Goal: Task Accomplishment & Management: Manage account settings

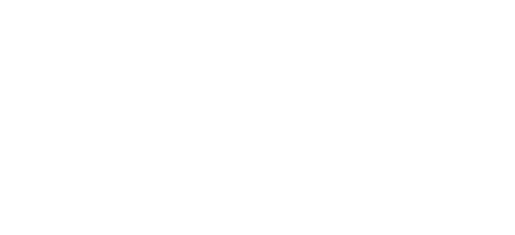
select select "*"
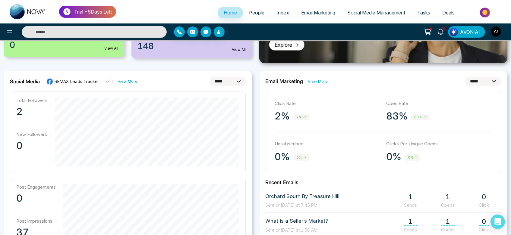
scroll to position [138, 0]
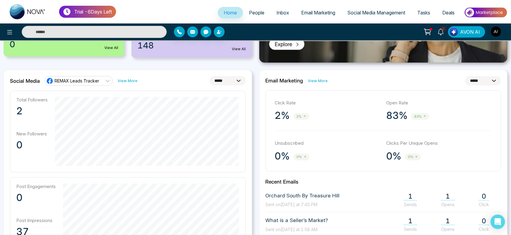
click at [94, 81] on span "REMAX Leads Tracker" at bounding box center [77, 81] width 45 height 6
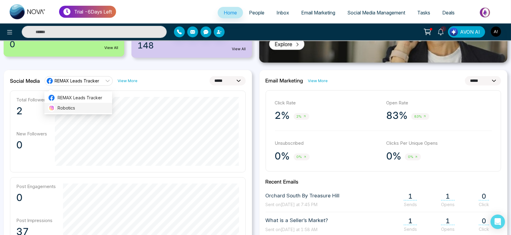
click at [90, 106] on span "Robotics" at bounding box center [83, 108] width 51 height 7
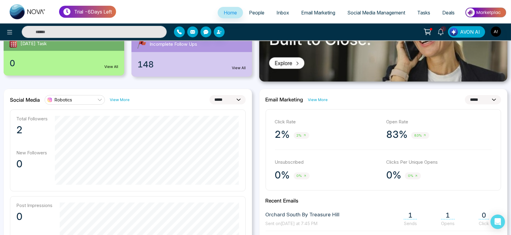
scroll to position [121, 0]
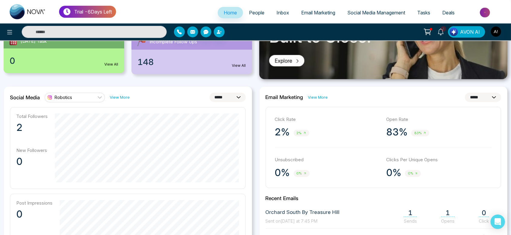
click at [88, 99] on link "Robotics" at bounding box center [75, 98] width 60 height 10
click at [88, 116] on span "REMAX Leads Tracker" at bounding box center [80, 115] width 45 height 7
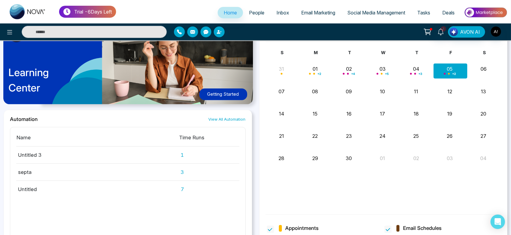
scroll to position [494, 0]
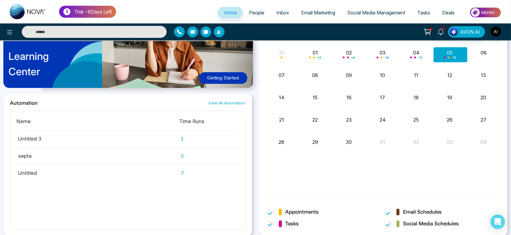
click at [5, 26] on div at bounding box center [85, 32] width 170 height 12
click at [11, 35] on icon at bounding box center [9, 32] width 7 height 7
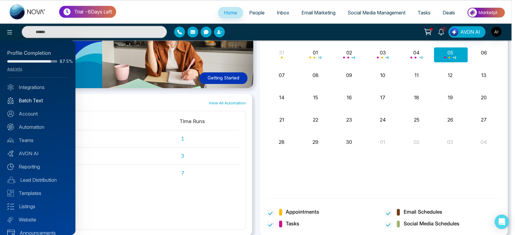
click at [38, 98] on link "Batch Text" at bounding box center [37, 100] width 61 height 7
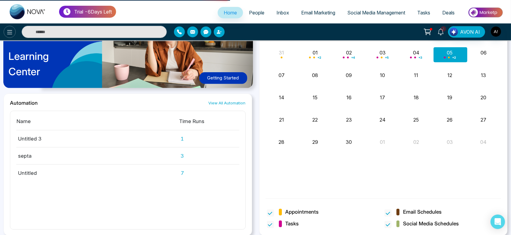
click at [7, 30] on icon at bounding box center [9, 32] width 7 height 7
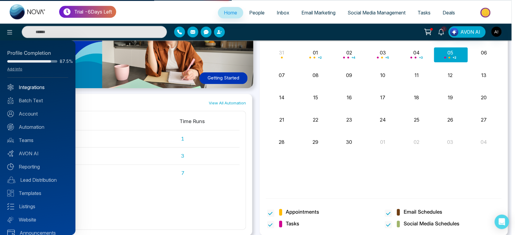
click at [33, 87] on link "Integrations" at bounding box center [37, 87] width 61 height 7
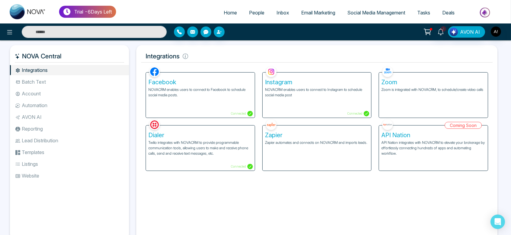
click at [62, 80] on li "Batch Text" at bounding box center [69, 82] width 119 height 10
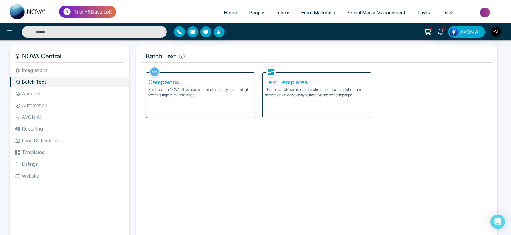
click at [63, 90] on li "Account" at bounding box center [69, 94] width 119 height 10
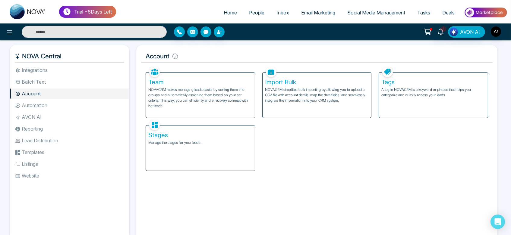
click at [63, 70] on li "Integrations" at bounding box center [69, 70] width 119 height 10
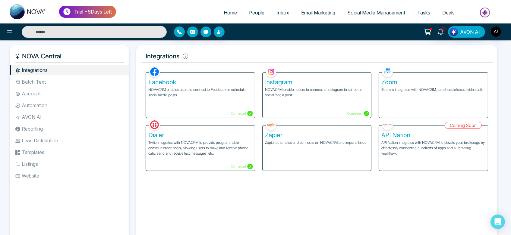
click at [190, 161] on div "Dialer Twilio integrates with NOVACRM to provide programmable communication too…" at bounding box center [200, 148] width 109 height 45
click at [38, 79] on li "Batch Text" at bounding box center [69, 82] width 119 height 10
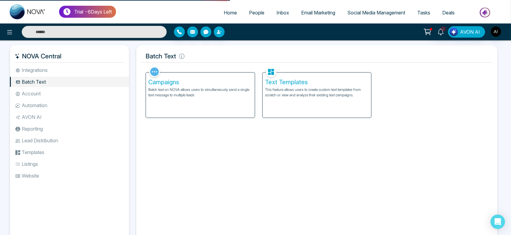
click at [61, 69] on li "Integrations" at bounding box center [69, 70] width 119 height 10
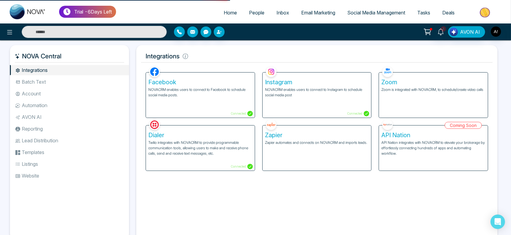
click at [289, 110] on div "Instagram NOVACRM enables users to connect to Instagram to schedule social medi…" at bounding box center [317, 95] width 109 height 45
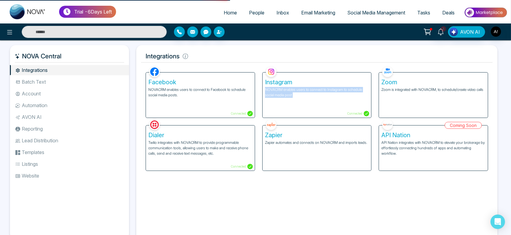
click at [289, 110] on div "Instagram NOVACRM enables users to connect to Instagram to schedule social medi…" at bounding box center [317, 95] width 109 height 45
click at [343, 100] on div "Instagram NOVACRM enables users to connect to Instagram to schedule social medi…" at bounding box center [317, 95] width 109 height 45
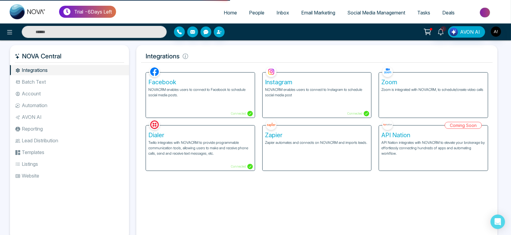
click at [343, 100] on div "Instagram NOVACRM enables users to connect to Instagram to schedule social medi…" at bounding box center [317, 95] width 109 height 45
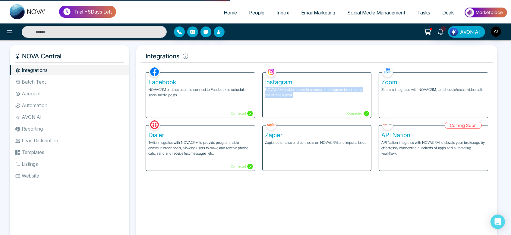
click at [343, 100] on div "Instagram NOVACRM enables users to connect to Instagram to schedule social medi…" at bounding box center [317, 95] width 109 height 45
click at [241, 134] on h5 "Dialer" at bounding box center [200, 135] width 104 height 7
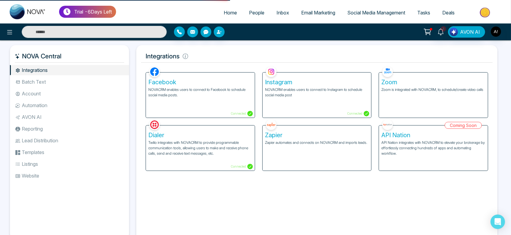
click at [241, 134] on h5 "Dialer" at bounding box center [200, 135] width 104 height 7
click at [206, 125] on div "Dialer Twilio integrates with NOVACRM to provide programmable communication too…" at bounding box center [200, 144] width 117 height 53
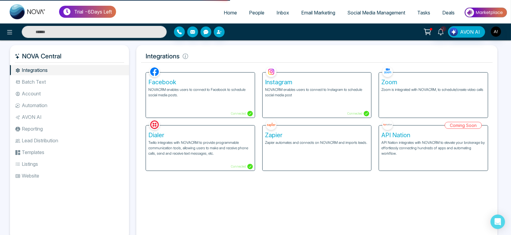
click at [300, 75] on div "Instagram NOVACRM enables users to connect to Instagram to schedule social medi…" at bounding box center [317, 95] width 109 height 45
click at [440, 79] on h5 "Zoom" at bounding box center [433, 82] width 104 height 7
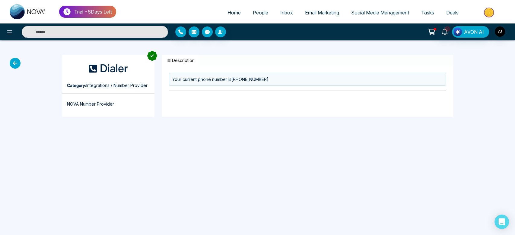
click at [8, 59] on div "Dialer Category: Integrations / Number Provider NOVA Number Provider Descriptio…" at bounding box center [257, 85] width 515 height 91
drag, startPoint x: 8, startPoint y: 59, endPoint x: 14, endPoint y: 62, distance: 5.9
click at [14, 62] on div "Dialer Category: Integrations / Number Provider NOVA Number Provider Descriptio…" at bounding box center [257, 85] width 515 height 91
click at [14, 62] on icon at bounding box center [15, 63] width 11 height 11
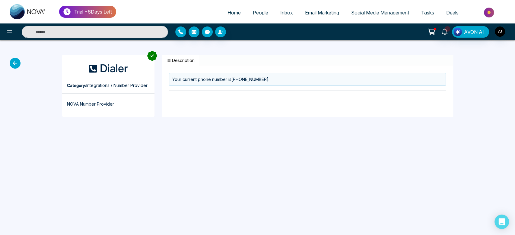
click at [14, 62] on icon at bounding box center [15, 63] width 11 height 11
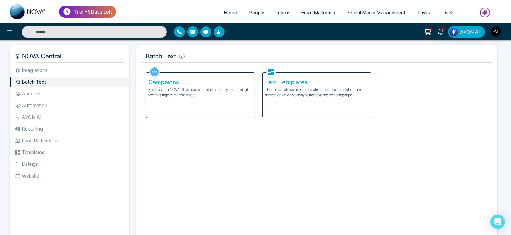
click at [222, 16] on link "Home" at bounding box center [230, 12] width 25 height 11
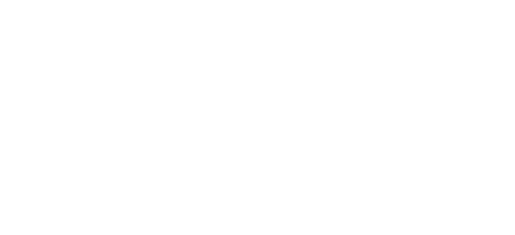
select select "*"
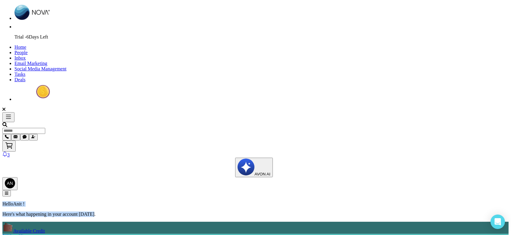
drag, startPoint x: 237, startPoint y: 67, endPoint x: 305, endPoint y: 82, distance: 70.1
click at [305, 202] on div "Hello Anit ! Here's what happening in your account [DATE]." at bounding box center [255, 210] width 506 height 16
drag, startPoint x: 238, startPoint y: 65, endPoint x: 314, endPoint y: 72, distance: 76.1
click at [314, 202] on div "Hello Anit ! Here's what happening in your account [DATE]." at bounding box center [255, 210] width 506 height 16
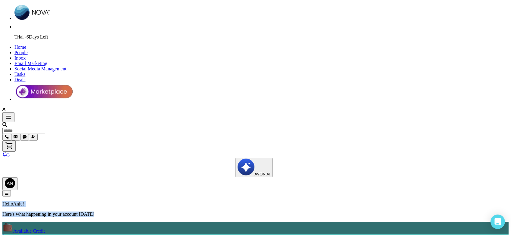
click at [314, 202] on div "Hello Anit ! Here's what happening in your account [DATE]." at bounding box center [255, 210] width 506 height 16
drag, startPoint x: 233, startPoint y: 63, endPoint x: 315, endPoint y: 85, distance: 84.2
click at [315, 202] on div "Hello Anit ! Here's what happening in your account [DATE]." at bounding box center [255, 210] width 506 height 16
drag, startPoint x: 235, startPoint y: 65, endPoint x: 324, endPoint y: 81, distance: 90.8
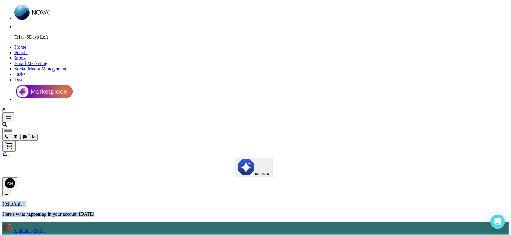
click at [324, 202] on div "Hello Anit ! Here's what happening in your account today." at bounding box center [255, 210] width 506 height 16
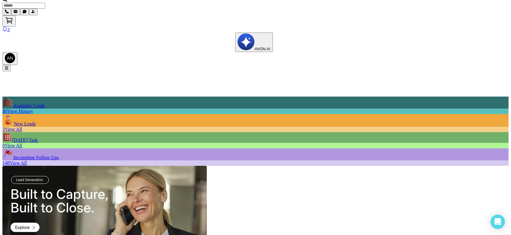
scroll to position [126, 0]
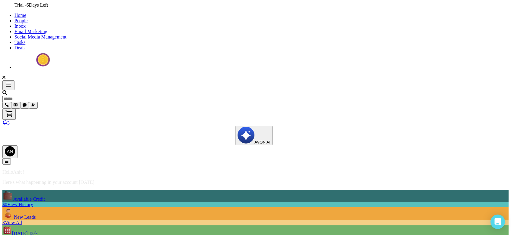
scroll to position [0, 0]
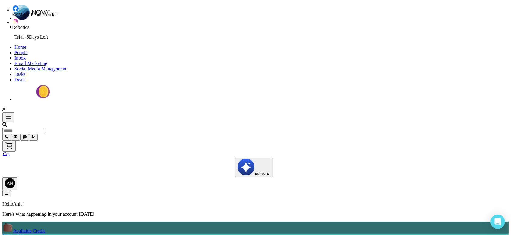
click at [3, 112] on div at bounding box center [255, 123] width 506 height 22
click at [7, 113] on icon at bounding box center [8, 116] width 7 height 7
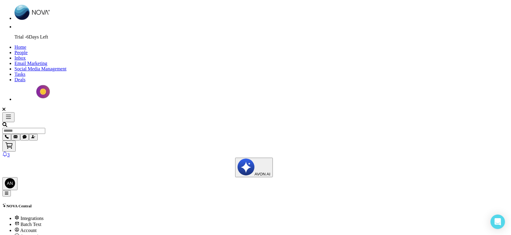
click at [26, 45] on span "Home" at bounding box center [20, 47] width 12 height 5
select select "*"
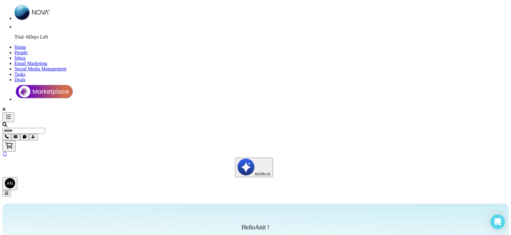
click at [13, 142] on icon at bounding box center [9, 146] width 8 height 8
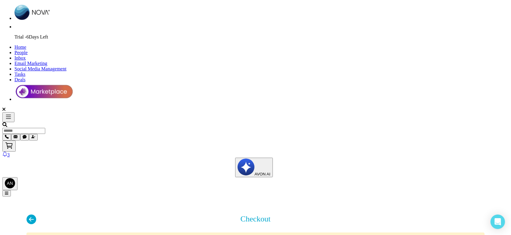
click at [26, 45] on span "Home" at bounding box center [20, 47] width 12 height 5
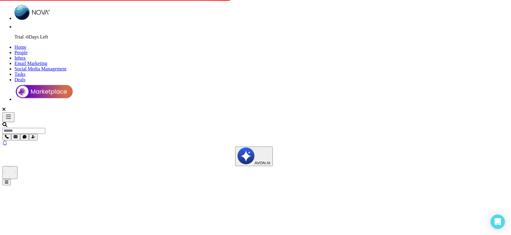
select select "*"
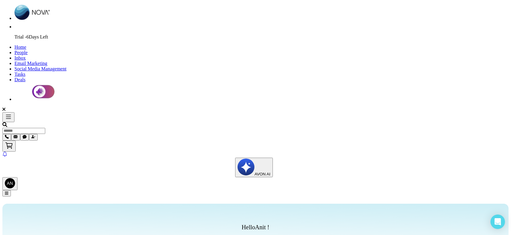
click at [28, 50] on span "People" at bounding box center [20, 52] width 13 height 5
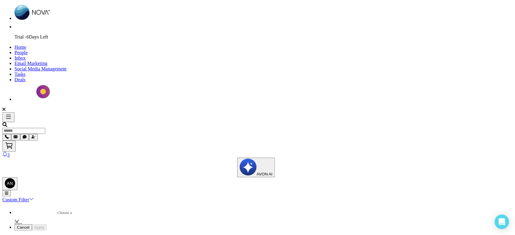
click at [13, 142] on icon at bounding box center [9, 146] width 8 height 8
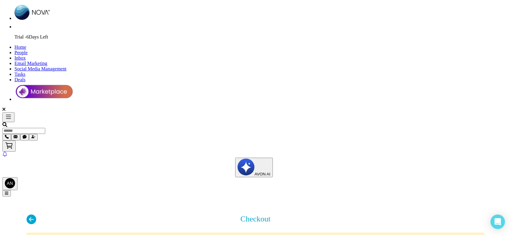
click at [26, 45] on link "Home" at bounding box center [20, 47] width 12 height 5
select select "*"
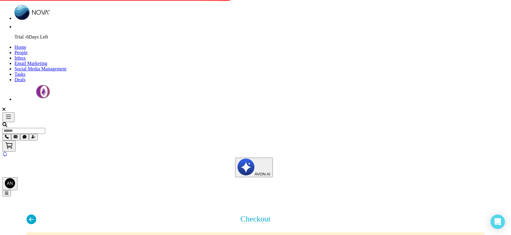
select select "*"
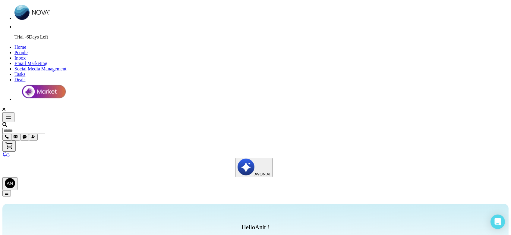
click at [28, 50] on link "People" at bounding box center [20, 52] width 13 height 5
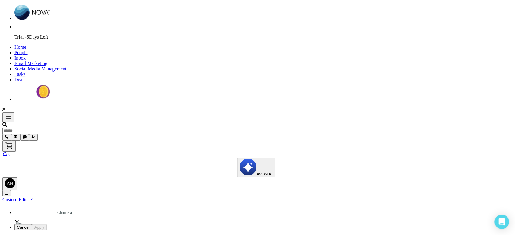
click at [26, 55] on span "Inbox" at bounding box center [19, 57] width 11 height 5
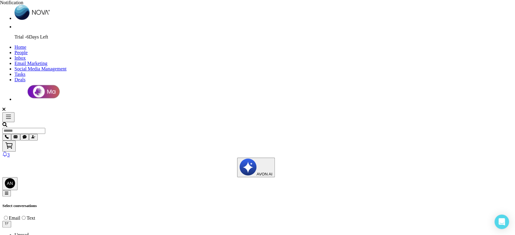
click at [13, 142] on icon at bounding box center [9, 146] width 8 height 8
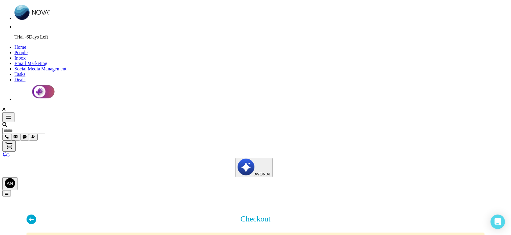
click at [26, 45] on link "Home" at bounding box center [20, 47] width 12 height 5
select select "*"
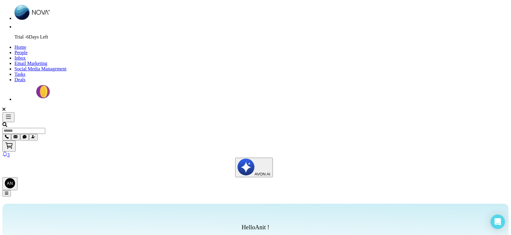
click at [28, 50] on span "People" at bounding box center [20, 52] width 13 height 5
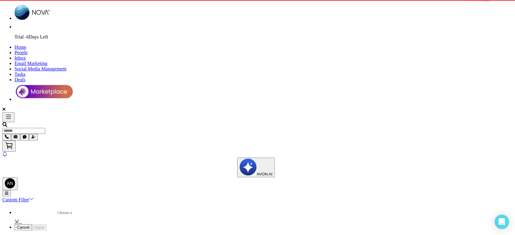
click at [28, 50] on span "People" at bounding box center [20, 52] width 13 height 5
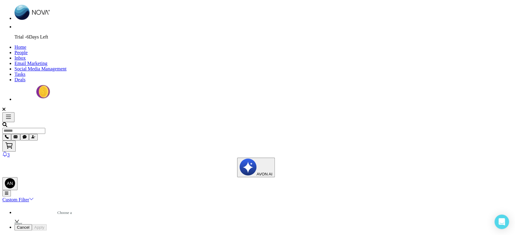
click at [26, 45] on link "Home" at bounding box center [20, 47] width 12 height 5
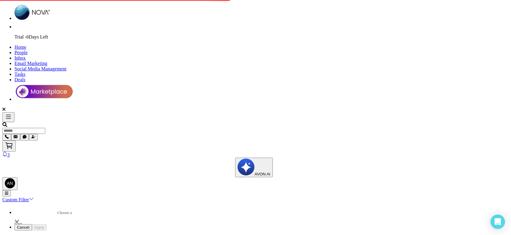
select select "*"
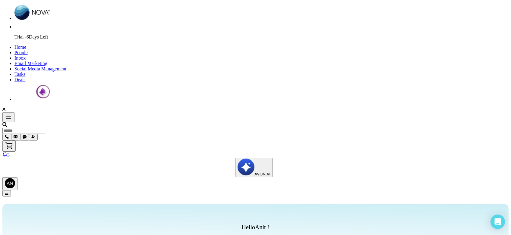
click at [12, 144] on icon at bounding box center [9, 145] width 5 height 3
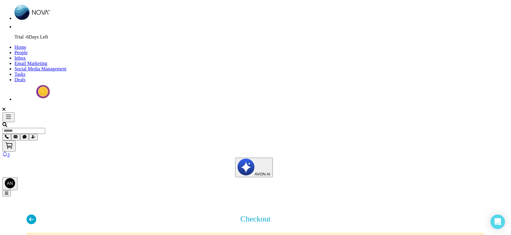
click at [26, 45] on span "Home" at bounding box center [20, 47] width 12 height 5
select select "*"
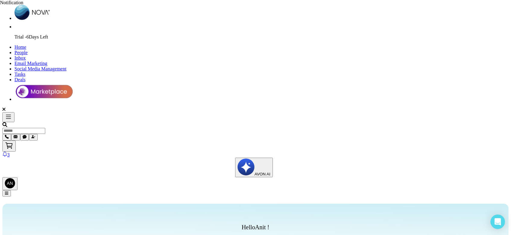
click at [16, 141] on button at bounding box center [8, 146] width 13 height 11
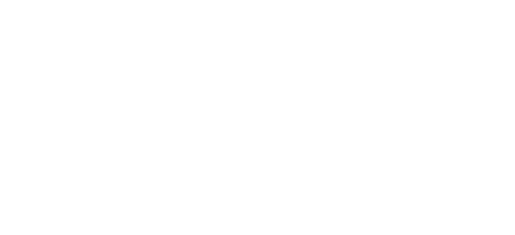
select select "*"
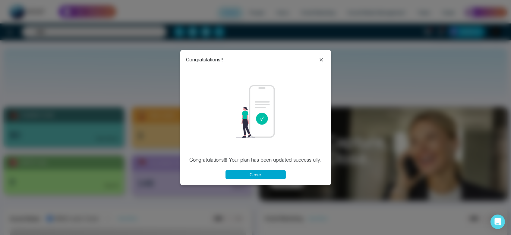
click at [245, 177] on button "Close" at bounding box center [256, 174] width 60 height 9
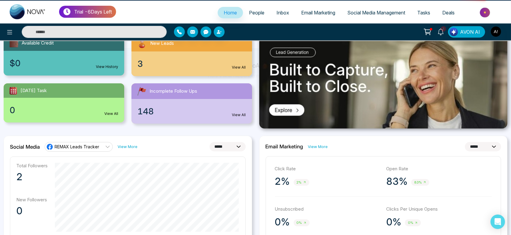
scroll to position [72, 0]
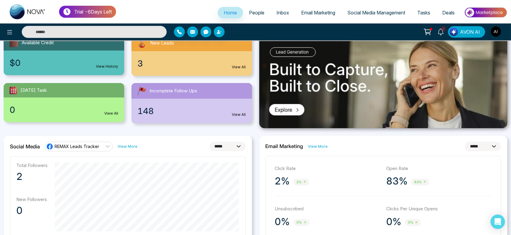
click at [429, 33] on icon at bounding box center [427, 32] width 8 height 8
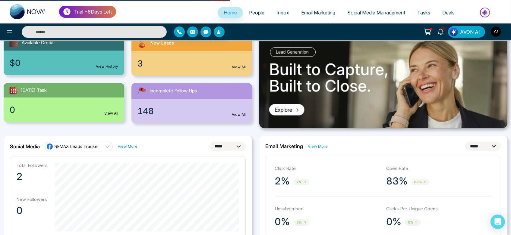
click at [428, 32] on icon at bounding box center [427, 32] width 8 height 8
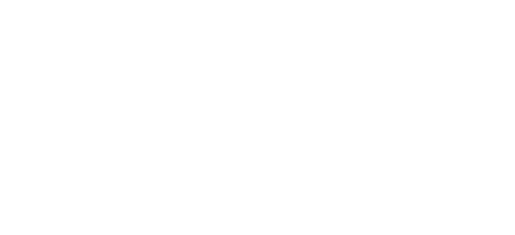
select select "*"
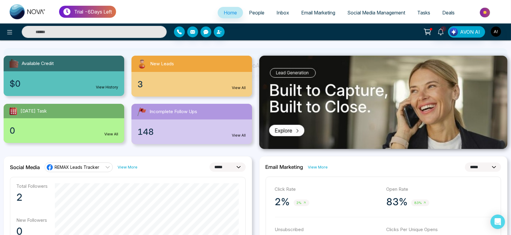
scroll to position [52, 0]
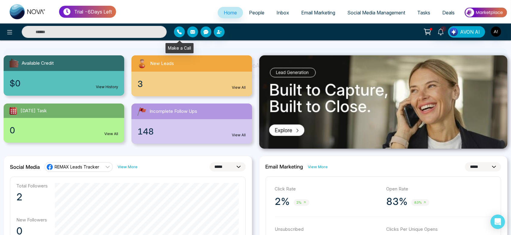
click at [183, 28] on button "button" at bounding box center [179, 32] width 11 height 11
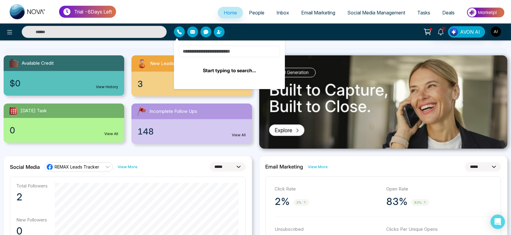
click at [209, 52] on input at bounding box center [229, 51] width 101 height 11
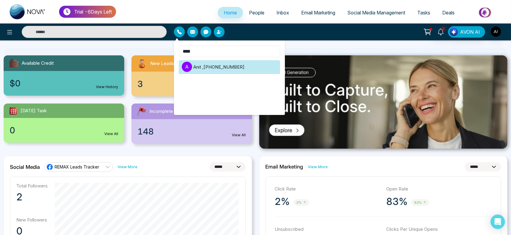
type input "****"
click at [220, 68] on li "A Anit , [PHONE_NUMBER]" at bounding box center [229, 67] width 101 height 14
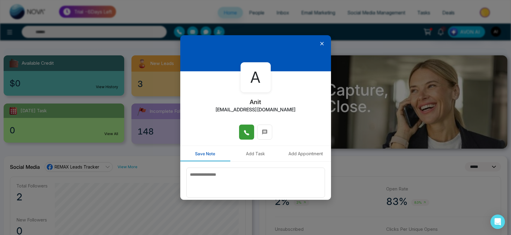
click at [251, 128] on button at bounding box center [246, 132] width 15 height 15
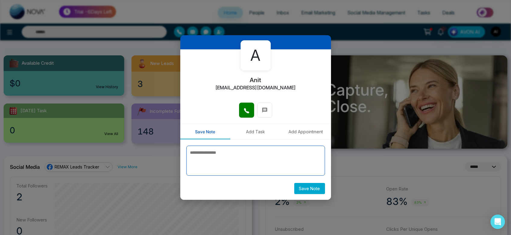
click at [239, 150] on textarea at bounding box center [255, 161] width 139 height 30
type textarea "*******"
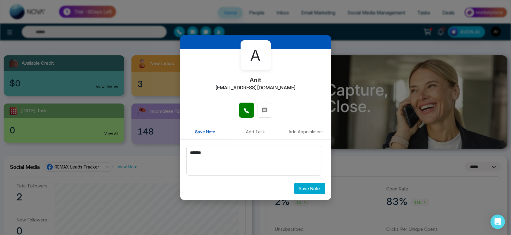
click at [315, 187] on button "Save Note" at bounding box center [309, 188] width 31 height 11
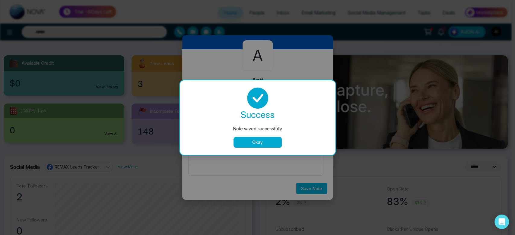
click at [262, 138] on button "Okay" at bounding box center [257, 142] width 48 height 11
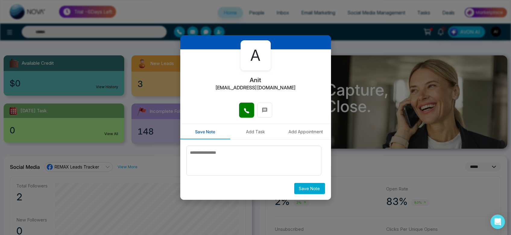
click at [252, 134] on button "Add Task" at bounding box center [255, 131] width 50 height 15
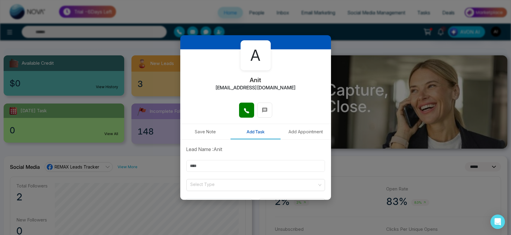
click at [256, 170] on input "text" at bounding box center [255, 166] width 139 height 12
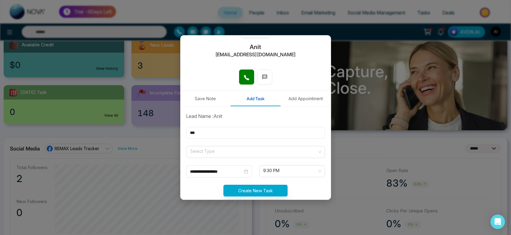
scroll to position [65, 0]
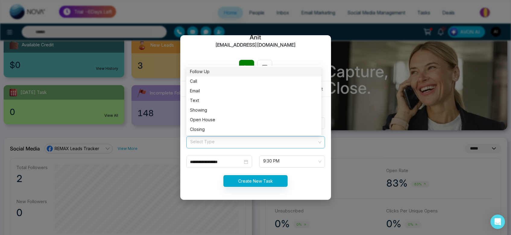
click at [229, 147] on span at bounding box center [253, 142] width 127 height 11
type input "***"
click at [228, 111] on div "Showing" at bounding box center [254, 110] width 128 height 7
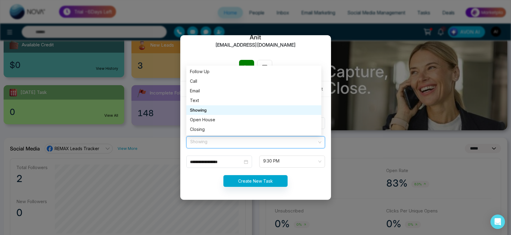
click at [232, 140] on span "Showing" at bounding box center [256, 142] width 130 height 10
click at [222, 120] on div "Open House" at bounding box center [254, 120] width 128 height 7
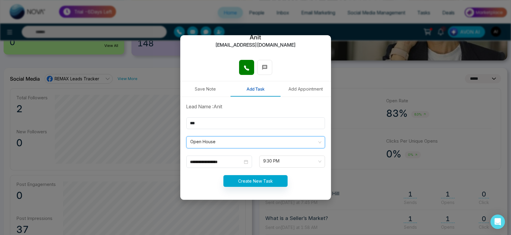
scroll to position [150, 0]
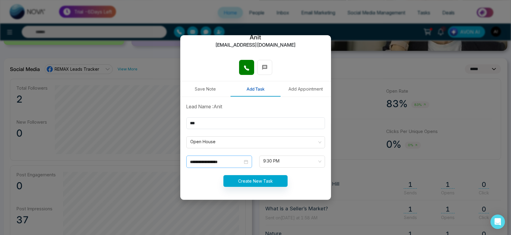
click at [238, 167] on div "**********" at bounding box center [219, 162] width 66 height 12
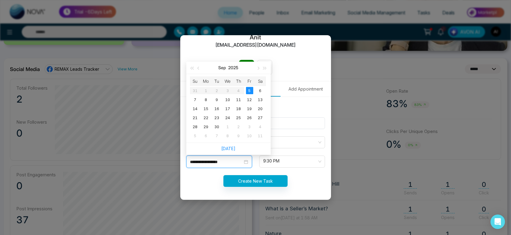
click at [232, 161] on input "**********" at bounding box center [216, 162] width 52 height 7
type input "**********"
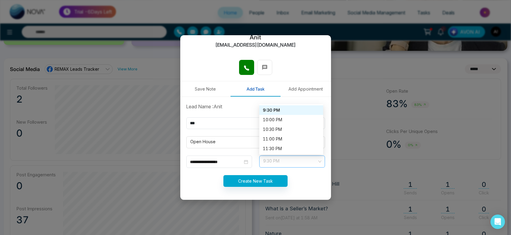
click at [273, 163] on span "9:30 PM" at bounding box center [291, 162] width 57 height 10
click at [222, 162] on input "**********" at bounding box center [216, 162] width 52 height 7
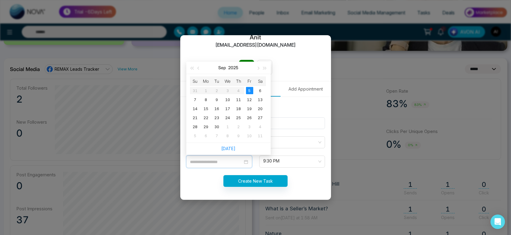
type input "**********"
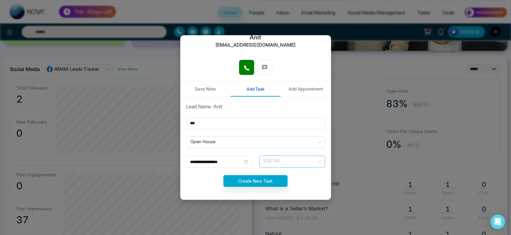
click at [282, 157] on span "9:30 PM" at bounding box center [291, 162] width 57 height 10
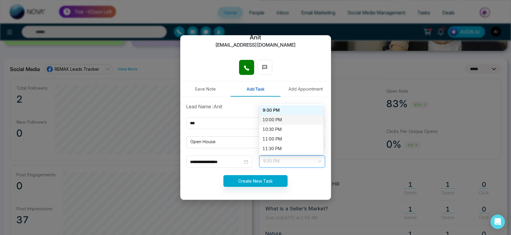
click at [277, 120] on div "10:00 PM" at bounding box center [291, 120] width 57 height 7
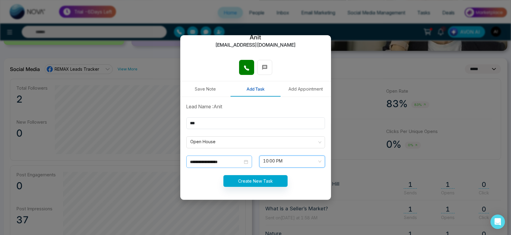
click at [227, 158] on div "**********" at bounding box center [219, 162] width 66 height 12
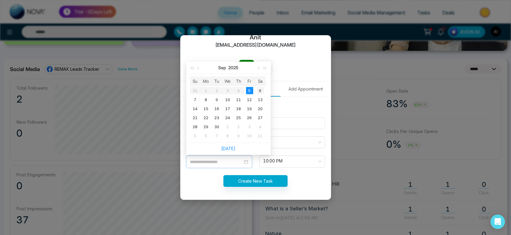
type input "**********"
click at [261, 90] on div "6" at bounding box center [260, 90] width 7 height 7
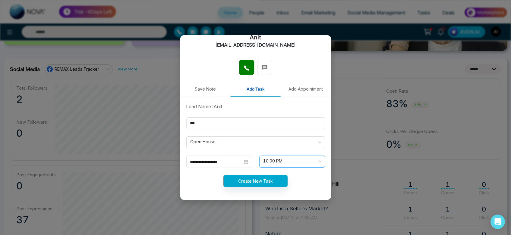
scroll to position [357, 0]
click at [281, 158] on span "10:00 PM" at bounding box center [291, 162] width 57 height 10
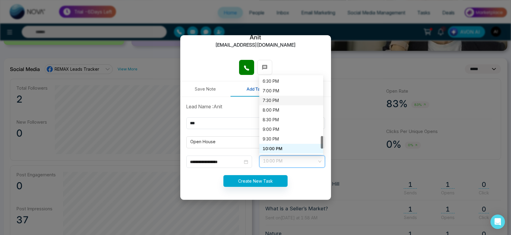
click at [282, 104] on div "7:30 PM" at bounding box center [291, 101] width 64 height 10
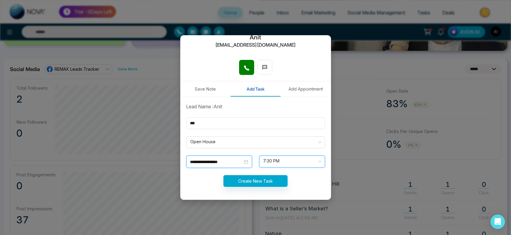
click at [233, 164] on input "**********" at bounding box center [216, 162] width 52 height 7
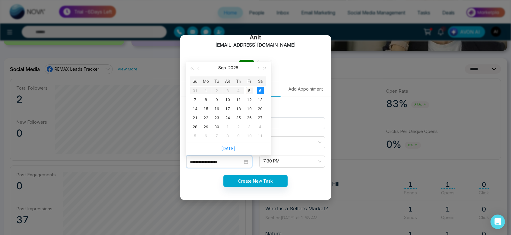
type input "**********"
click at [249, 92] on div "5" at bounding box center [249, 90] width 7 height 7
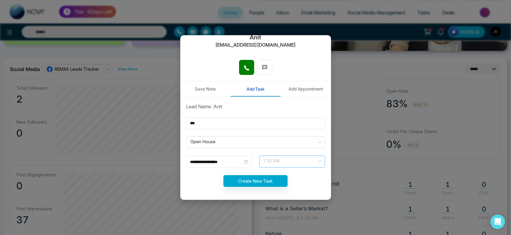
scroll to position [0, 0]
click at [278, 160] on span "7:30 PM" at bounding box center [291, 162] width 57 height 10
click at [266, 182] on button "Create New Task" at bounding box center [255, 181] width 64 height 12
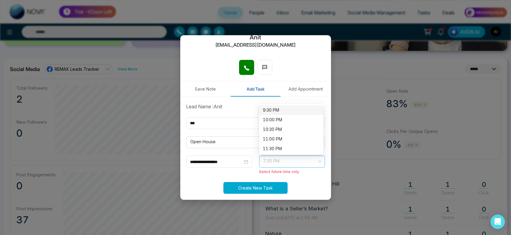
click at [298, 164] on span "7:30 PM" at bounding box center [291, 162] width 57 height 10
click at [282, 118] on div "10:00 PM" at bounding box center [291, 120] width 57 height 7
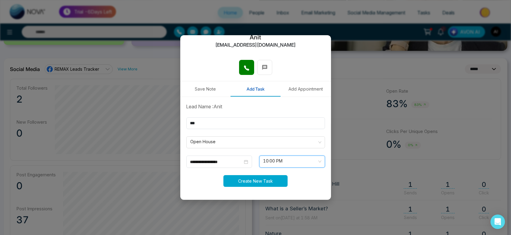
click at [242, 184] on button "Create New Task" at bounding box center [255, 181] width 64 height 12
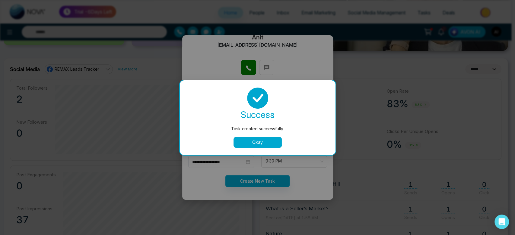
click at [261, 140] on button "Okay" at bounding box center [257, 142] width 48 height 11
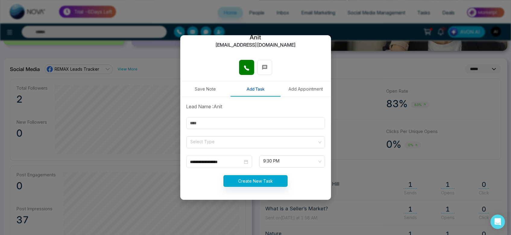
click at [294, 89] on button "Add Appointment" at bounding box center [306, 88] width 50 height 15
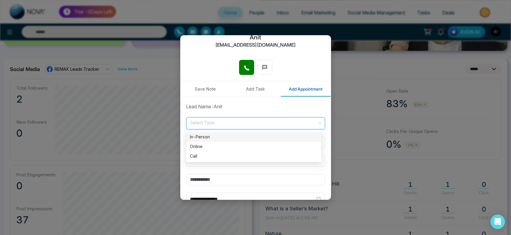
click at [238, 125] on input "search" at bounding box center [253, 122] width 127 height 9
click at [234, 155] on div "Call" at bounding box center [254, 156] width 128 height 7
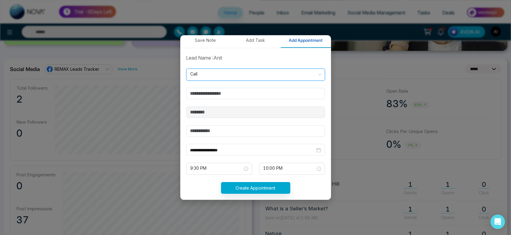
scroll to position [117, 0]
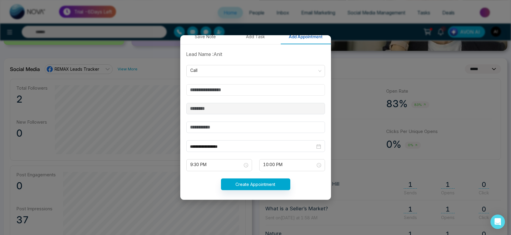
click at [251, 86] on input "text" at bounding box center [255, 89] width 139 height 11
click at [217, 92] on input "text" at bounding box center [255, 89] width 139 height 11
type input "**********"
click at [204, 125] on input "text" at bounding box center [255, 127] width 139 height 11
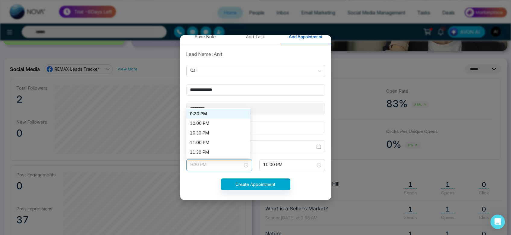
click at [229, 163] on span "9:30 PM" at bounding box center [219, 165] width 57 height 10
type input "*****"
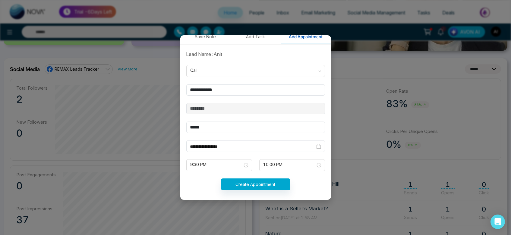
click at [274, 119] on form "**********" at bounding box center [256, 124] width 146 height 147
click at [215, 161] on span "9:30 PM" at bounding box center [219, 165] width 57 height 10
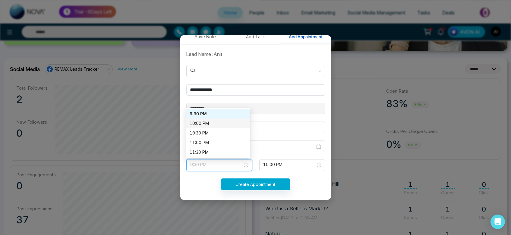
click at [209, 123] on div "10:00 PM" at bounding box center [218, 123] width 57 height 7
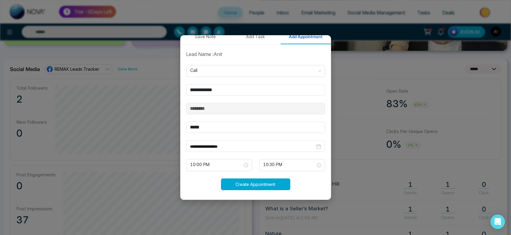
click at [261, 180] on button "Create Appointment" at bounding box center [255, 185] width 69 height 12
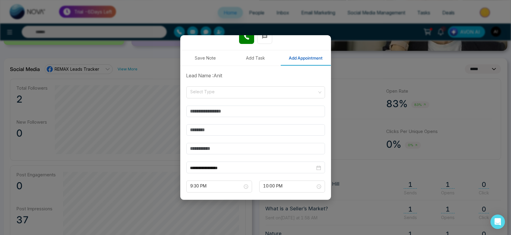
scroll to position [121, 0]
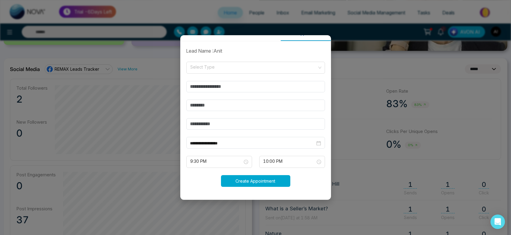
click at [258, 185] on button "Create Appointment" at bounding box center [255, 181] width 69 height 12
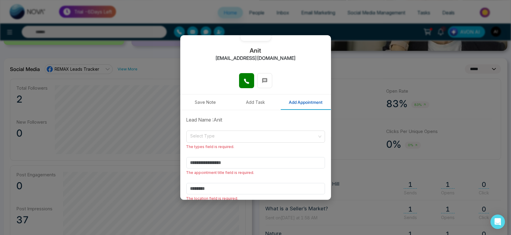
scroll to position [54, 0]
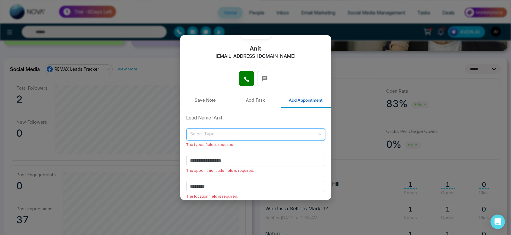
click at [260, 134] on input "search" at bounding box center [253, 133] width 127 height 9
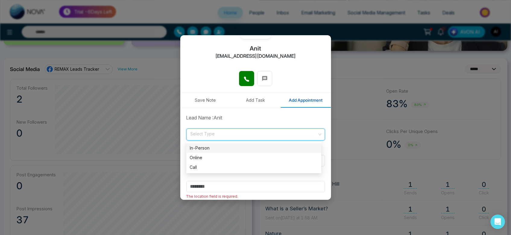
click at [261, 148] on div "In-Person" at bounding box center [254, 148] width 128 height 7
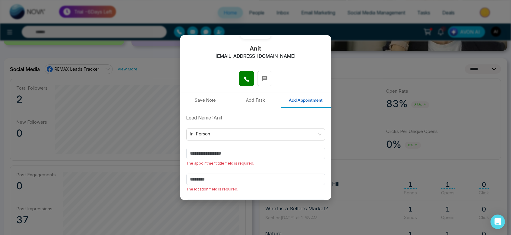
click at [256, 168] on form "**********" at bounding box center [256, 198] width 146 height 169
click at [259, 156] on input "text" at bounding box center [255, 153] width 139 height 11
type input "******"
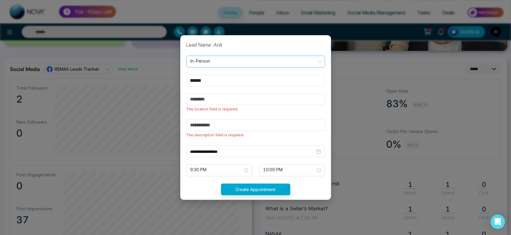
scroll to position [127, 0]
click at [240, 99] on input "text" at bounding box center [255, 98] width 139 height 11
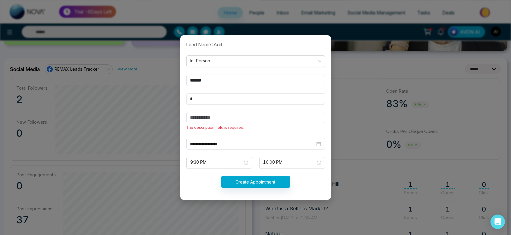
type input "*"
click at [241, 120] on input "text" at bounding box center [255, 117] width 139 height 11
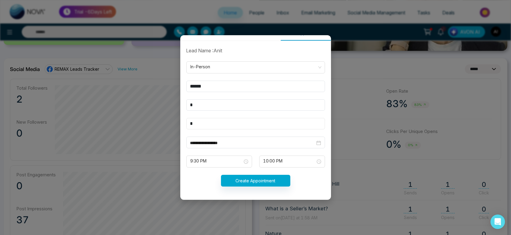
scroll to position [121, 0]
type input "*"
click at [258, 182] on button "Create Appointment" at bounding box center [255, 181] width 69 height 12
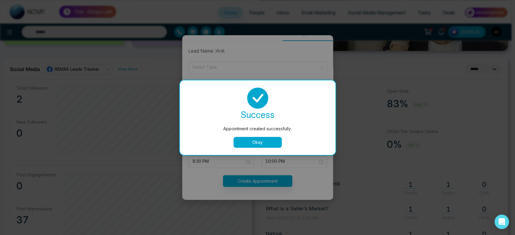
click at [262, 142] on button "Okay" at bounding box center [257, 142] width 48 height 11
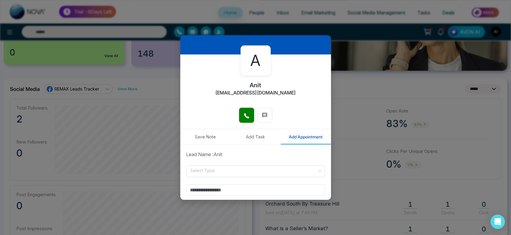
scroll to position [21, 0]
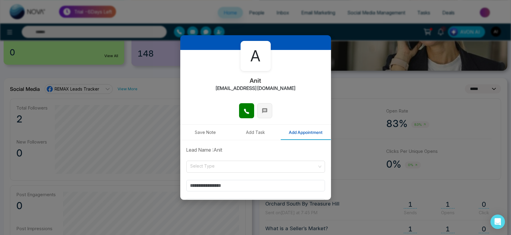
click at [263, 108] on icon at bounding box center [265, 111] width 6 height 6
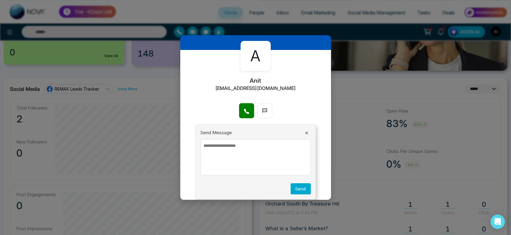
click at [253, 144] on textarea at bounding box center [255, 158] width 110 height 36
type textarea "********"
click at [299, 190] on button "Send" at bounding box center [301, 189] width 20 height 11
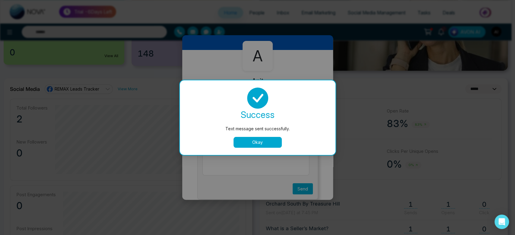
click at [263, 147] on button "Okay" at bounding box center [257, 142] width 48 height 11
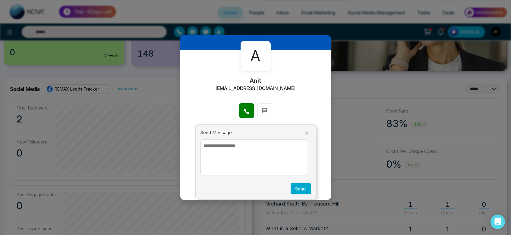
scroll to position [0, 0]
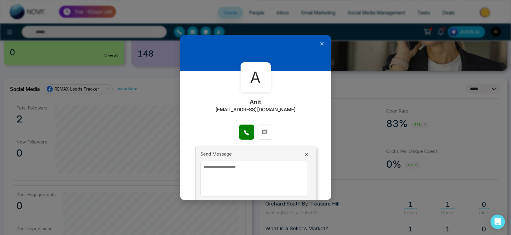
click at [320, 42] on icon at bounding box center [322, 44] width 4 height 4
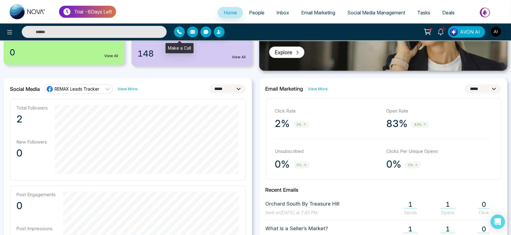
click at [184, 29] on button "button" at bounding box center [179, 32] width 11 height 11
click at [257, 114] on div "**********" at bounding box center [384, 219] width 256 height 283
click at [431, 9] on link "Tasks" at bounding box center [423, 12] width 25 height 11
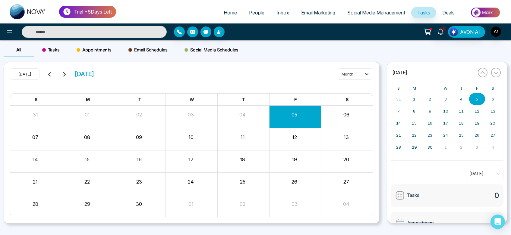
click at [84, 46] on span "Appointments" at bounding box center [94, 49] width 35 height 7
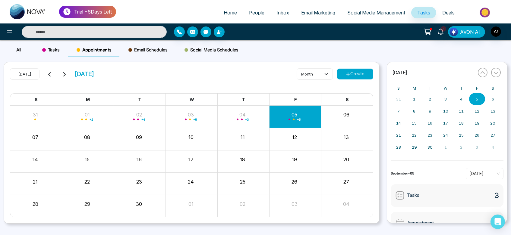
click at [57, 48] on span "Tasks" at bounding box center [50, 49] width 17 height 7
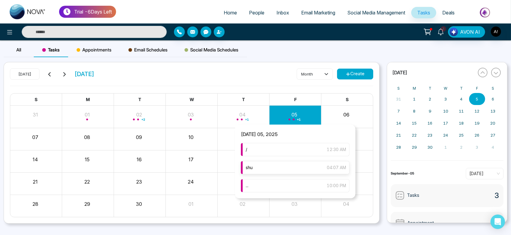
scroll to position [10, 0]
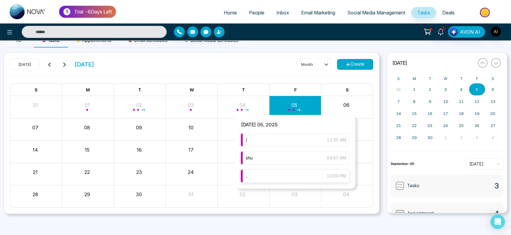
click at [298, 176] on div "... 10:00 PM" at bounding box center [295, 176] width 109 height 13
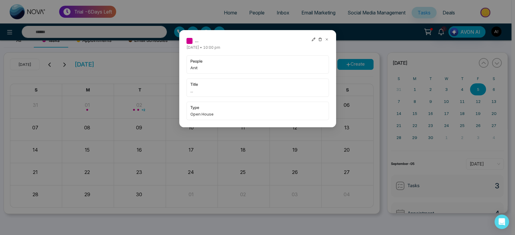
click at [311, 41] on icon at bounding box center [313, 39] width 4 height 4
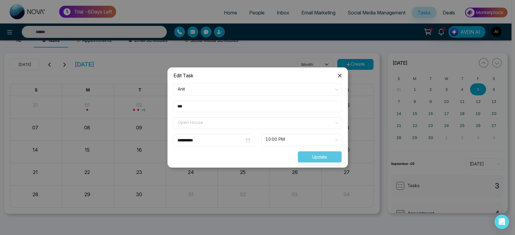
click at [229, 120] on span "Open House" at bounding box center [258, 123] width 160 height 10
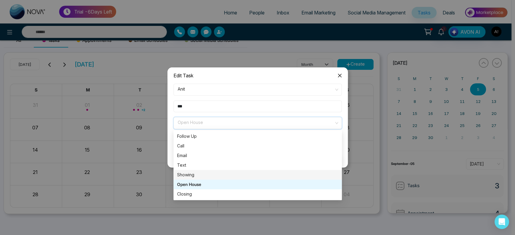
click at [213, 173] on div "Showing" at bounding box center [257, 175] width 161 height 7
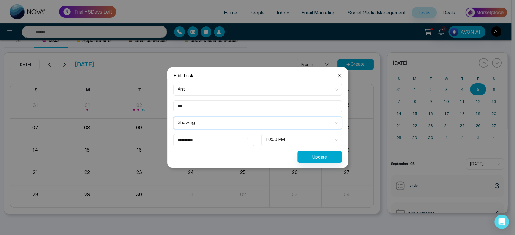
click at [213, 108] on input "***" at bounding box center [257, 107] width 168 height 12
type input "*******"
click at [311, 153] on button "Update" at bounding box center [319, 157] width 44 height 12
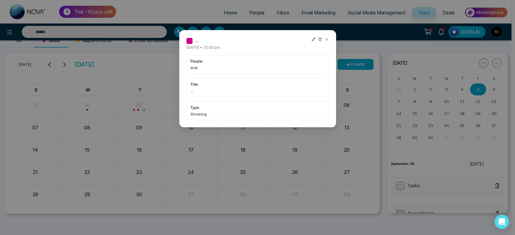
click at [320, 39] on icon at bounding box center [320, 39] width 4 height 4
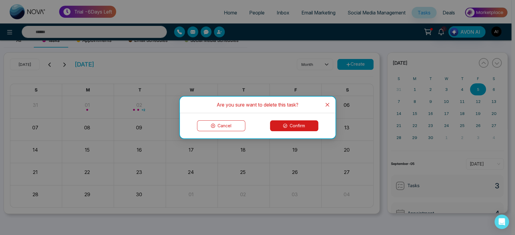
click at [305, 125] on button "Confirm" at bounding box center [294, 126] width 48 height 11
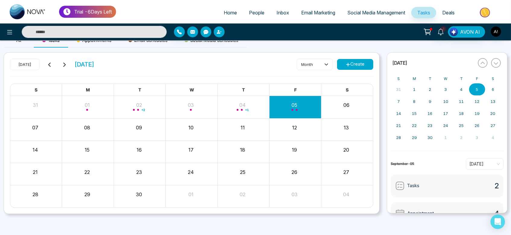
scroll to position [0, 0]
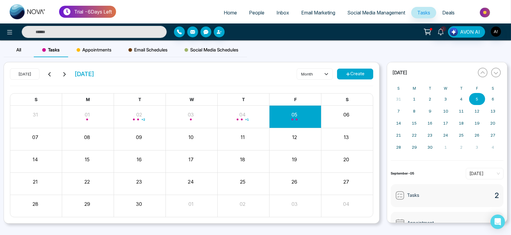
click at [101, 55] on div "Appointments" at bounding box center [94, 50] width 52 height 14
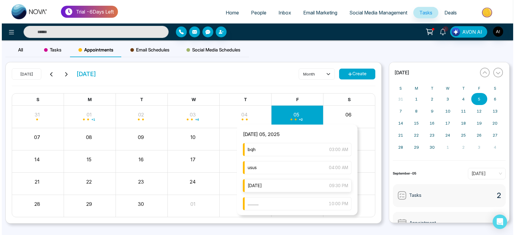
scroll to position [1, 0]
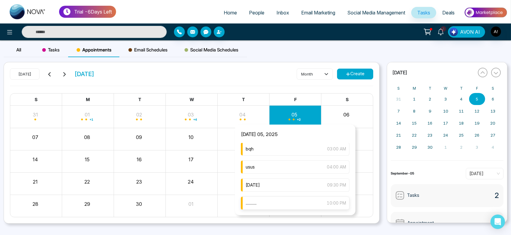
click at [287, 198] on div "............ 10:00 PM" at bounding box center [295, 203] width 109 height 13
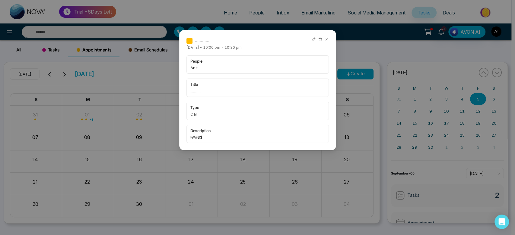
click at [311, 38] on icon at bounding box center [313, 39] width 4 height 4
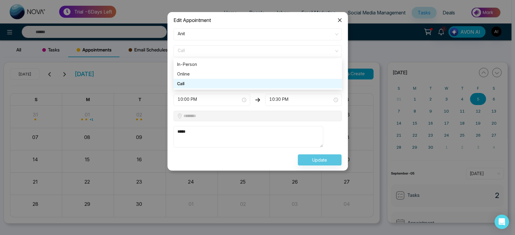
click at [219, 46] on span "Call" at bounding box center [258, 51] width 160 height 10
click at [219, 63] on div "In-Person" at bounding box center [257, 64] width 161 height 7
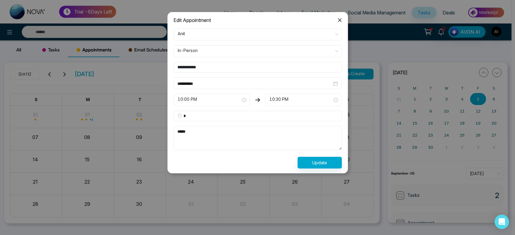
click at [215, 116] on input "*" at bounding box center [257, 116] width 168 height 11
type input "***"
click at [316, 167] on button "Update" at bounding box center [319, 163] width 44 height 12
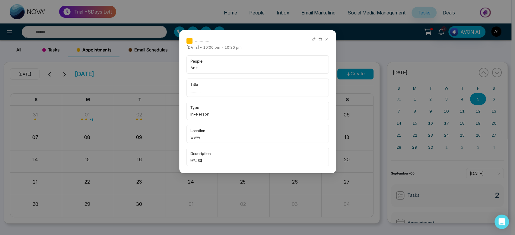
click at [270, 46] on div "............ Friday September-05-2025 • 10:00 pm - 10:30 pm people Anit title .…" at bounding box center [257, 102] width 157 height 144
click at [281, 53] on div "............ Friday September-05-2025 • 10:00 pm - 10:30 pm people Anit title .…" at bounding box center [257, 101] width 142 height 129
drag, startPoint x: 282, startPoint y: 48, endPoint x: 194, endPoint y: 49, distance: 87.1
click at [194, 49] on div "............ Friday September-05-2025 • 10:00 pm - 10:30 pm people Anit title .…" at bounding box center [257, 101] width 142 height 129
click at [226, 49] on div "............ Friday September-05-2025 • 10:00 pm - 10:30 pm people Anit title .…" at bounding box center [257, 101] width 142 height 129
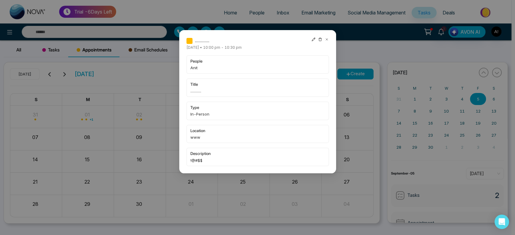
click at [311, 40] on icon at bounding box center [313, 39] width 4 height 4
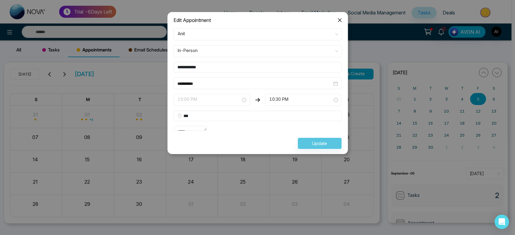
click at [232, 97] on span "10:00 PM" at bounding box center [212, 100] width 68 height 10
click at [226, 67] on input "**********" at bounding box center [257, 67] width 168 height 11
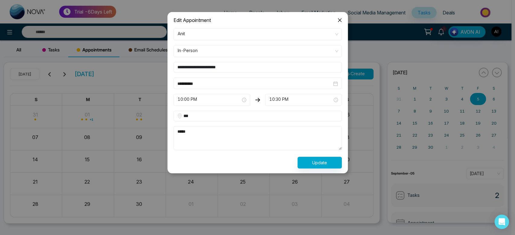
type input "**********"
click at [228, 67] on input "**********" at bounding box center [257, 67] width 168 height 11
drag, startPoint x: 228, startPoint y: 67, endPoint x: 164, endPoint y: 68, distance: 63.3
click at [164, 68] on div "**********" at bounding box center [257, 124] width 515 height 224
paste input "**********"
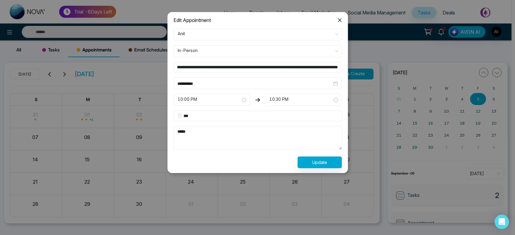
scroll to position [0, 462]
type input "**********"
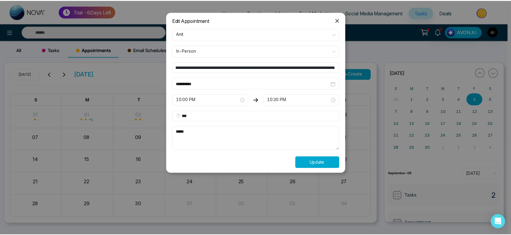
scroll to position [0, 0]
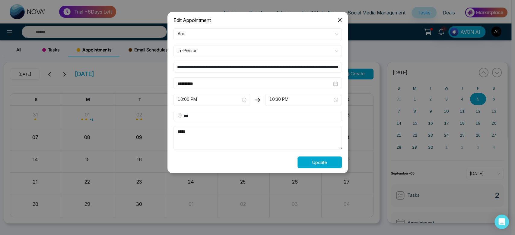
click at [320, 166] on button "Update" at bounding box center [319, 163] width 44 height 12
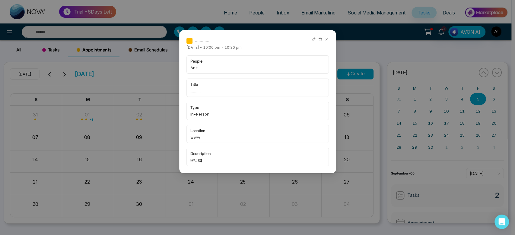
click at [312, 39] on icon at bounding box center [313, 39] width 4 height 4
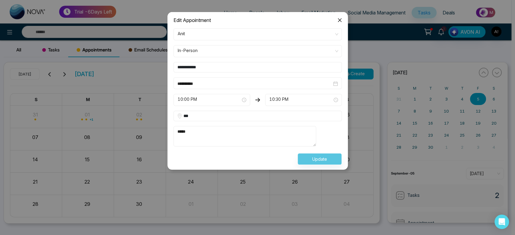
click at [218, 70] on input "**********" at bounding box center [257, 67] width 168 height 11
type input "**********"
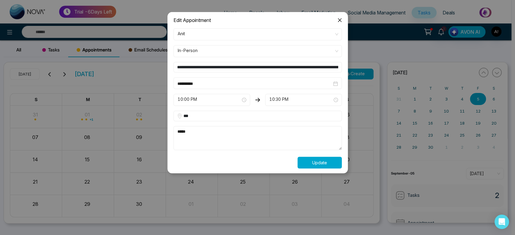
click at [323, 161] on button "Update" at bounding box center [319, 163] width 44 height 12
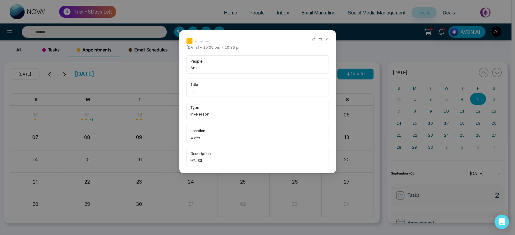
click at [312, 39] on icon at bounding box center [313, 39] width 4 height 4
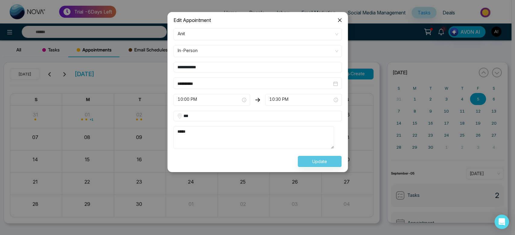
click at [224, 69] on input "**********" at bounding box center [257, 67] width 168 height 11
type input "**********"
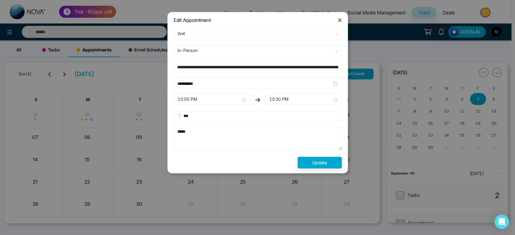
click at [263, 63] on input "**********" at bounding box center [257, 67] width 168 height 11
click at [336, 19] on span "Close" at bounding box center [339, 20] width 16 height 16
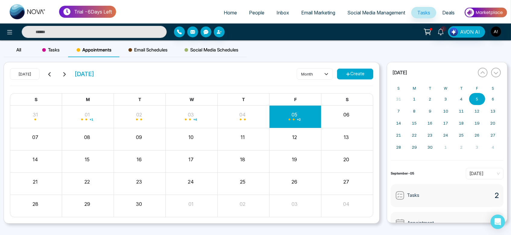
click at [355, 69] on button "Create" at bounding box center [355, 74] width 36 height 11
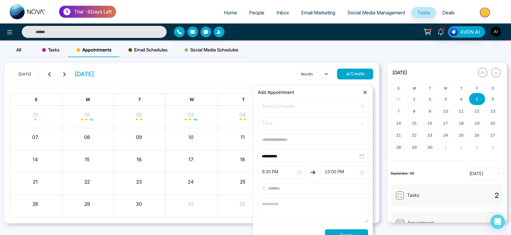
click at [291, 103] on span "Select a People" at bounding box center [313, 107] width 102 height 10
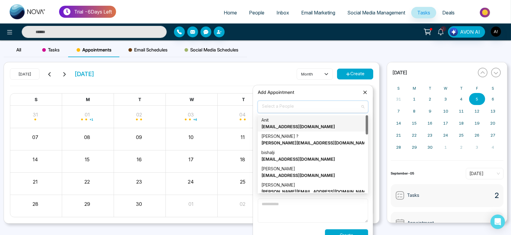
click at [290, 125] on strong "anit@mmnovatech.com" at bounding box center [298, 126] width 74 height 5
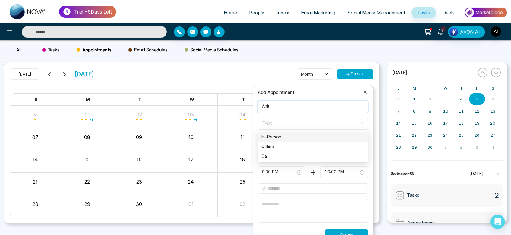
click at [307, 126] on span "Type" at bounding box center [313, 124] width 102 height 10
click at [306, 139] on div "In-Person" at bounding box center [312, 137] width 103 height 7
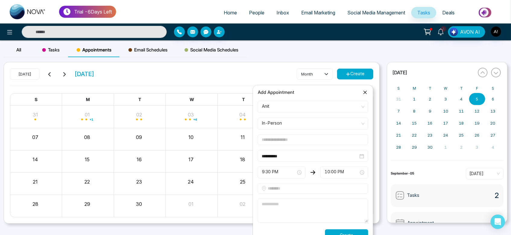
click at [301, 137] on input "text" at bounding box center [313, 140] width 110 height 11
paste input "**********"
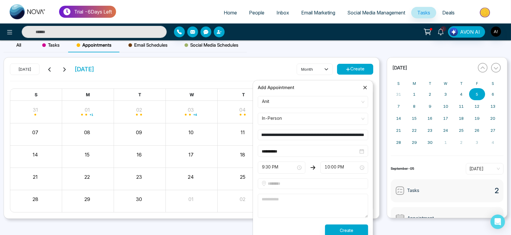
scroll to position [10, 0]
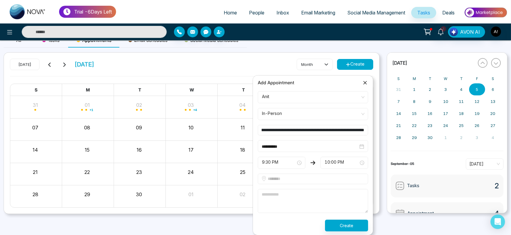
type input "**********"
click at [294, 181] on input "text" at bounding box center [313, 179] width 110 height 11
type input "*"
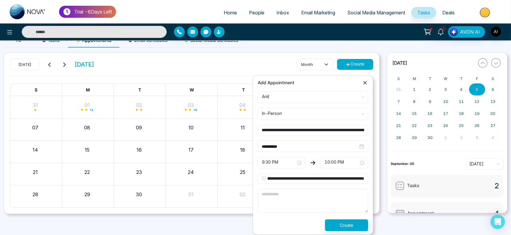
type input "**********"
click at [295, 189] on textarea at bounding box center [313, 201] width 110 height 24
type textarea "***"
click at [342, 227] on button "Create" at bounding box center [346, 226] width 43 height 12
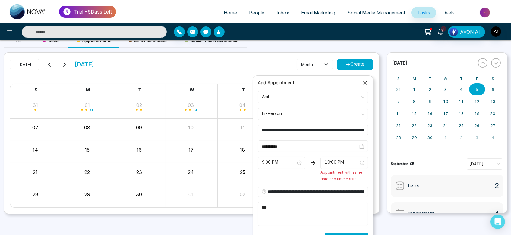
scroll to position [23, 0]
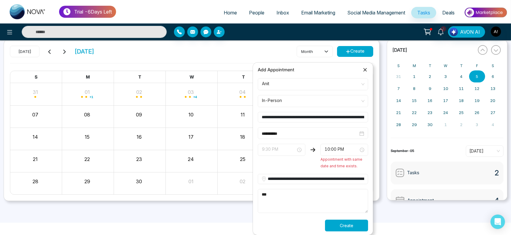
click at [289, 147] on span "9:30 PM" at bounding box center [281, 150] width 39 height 10
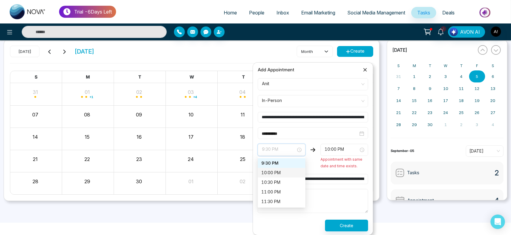
click at [283, 171] on div "10:00 PM" at bounding box center [281, 173] width 40 height 7
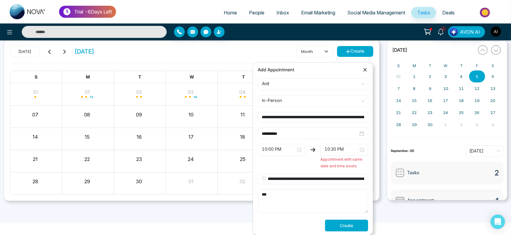
click at [350, 222] on button "Create" at bounding box center [346, 226] width 43 height 12
click at [350, 222] on div "Processing..." at bounding box center [313, 226] width 118 height 12
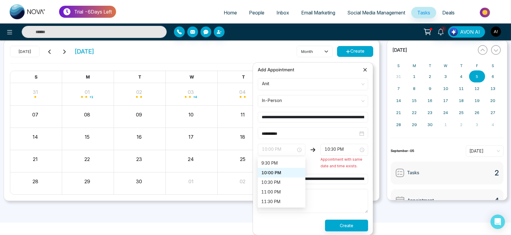
click at [291, 151] on span "10:00 PM" at bounding box center [281, 150] width 39 height 10
click at [290, 182] on div "10:30 PM" at bounding box center [281, 182] width 40 height 7
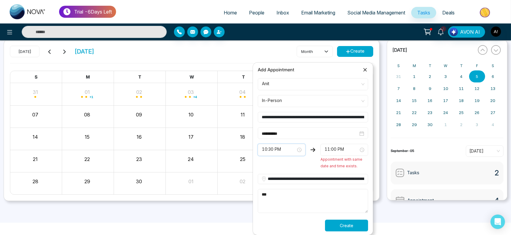
click at [344, 223] on button "Create" at bounding box center [346, 226] width 43 height 12
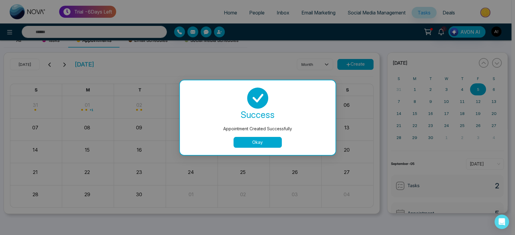
click at [266, 142] on button "Okay" at bounding box center [257, 142] width 48 height 11
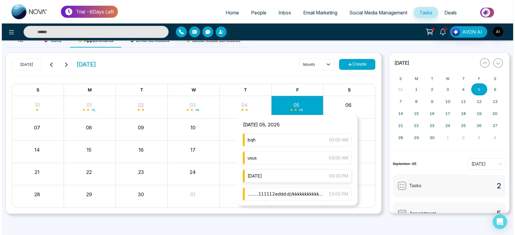
scroll to position [19, 0]
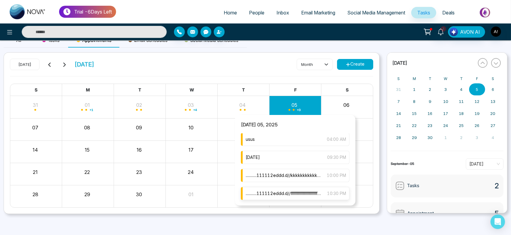
click at [306, 193] on span "............111112eddd.d//ffffffffffffffffffffffjkwswsdbefbbwkkkkkkkkkkkkkkkkkk…" at bounding box center [283, 194] width 75 height 7
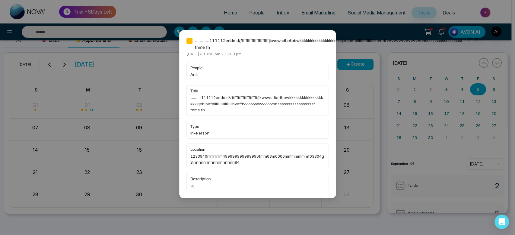
click at [252, 157] on span "1233940rrrrrrrrm499999999999990fmm03m0000mmmmmmmf03304g8jnnnnnnnnnnnnnnnnn84" at bounding box center [257, 159] width 134 height 12
click at [356, 150] on div "............111112eddd.d//ffffffffffffffffffffffjkwswsdbefbbwkkkkkkkkkkkkkkkkkk…" at bounding box center [257, 117] width 515 height 235
click at [362, 115] on div "............111112eddd.d//ffffffffffffffffffffffjkwswsdbefbbwkkkkkkkkkkkkkkkkkk…" at bounding box center [257, 117] width 515 height 235
click at [333, 104] on div "............111112eddd.d//ffffffffffffffffffffffjkwswsdbefbbwkkkkkkkkkkkkkkkkkk…" at bounding box center [257, 114] width 157 height 169
click at [116, 128] on div "............111112eddd.d//ffffffffffffffffffffffjkwswsdbefbbwkkkkkkkkkkkkkkkkkk…" at bounding box center [257, 117] width 515 height 235
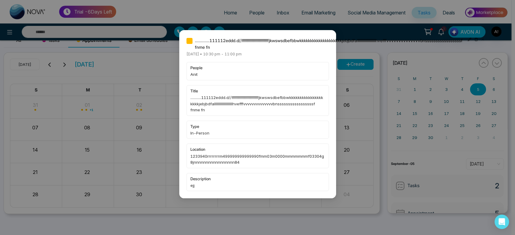
click at [367, 169] on div "............111112eddd.d//ffffffffffffffffffffffjkwswsdbefbbwkkkkkkkkkkkkkkkkkk…" at bounding box center [257, 117] width 515 height 235
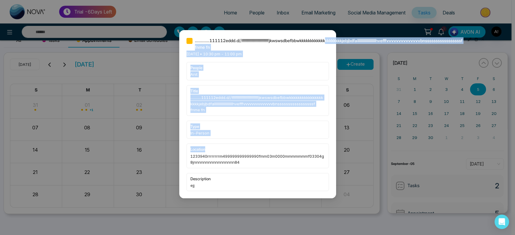
drag, startPoint x: 326, startPoint y: 38, endPoint x: 288, endPoint y: 160, distance: 127.5
click at [288, 160] on div "............111112eddd.d//ffffffffffffffffffffffjkwswsdbefbbwkkkkkkkkkkkkkkkkkk…" at bounding box center [257, 114] width 142 height 154
click at [288, 160] on span "1233940rrrrrrrrm499999999999990fmm03m0000mmmmmmmf03304g8jnnnnnnnnnnnnnnnnn84" at bounding box center [257, 159] width 134 height 12
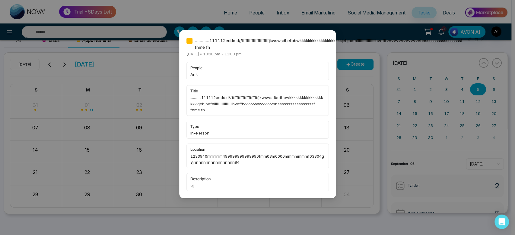
click at [330, 32] on div "............111112eddd.d//ffffffffffffffffffffffjkwswsdbefbbwkkkkkkkkkkkkkkkkkk…" at bounding box center [257, 114] width 157 height 169
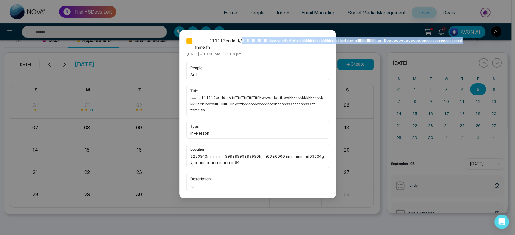
click at [330, 32] on div "............111112eddd.d//ffffffffffffffffffffffjkwswsdbefbbwkkkkkkkkkkkkkkkkkk…" at bounding box center [257, 114] width 157 height 169
click at [256, 20] on div "............111112eddd.d//ffffffffffffffffffffffjkwswsdbefbbwkkkkkkkkkkkkkkkkkk…" at bounding box center [257, 117] width 515 height 235
drag, startPoint x: 256, startPoint y: 20, endPoint x: 333, endPoint y: 17, distance: 77.2
click at [333, 17] on div "............111112eddd.d//ffffffffffffffffffffffjkwswsdbefbbwkkkkkkkkkkkkkkkkkk…" at bounding box center [257, 117] width 515 height 235
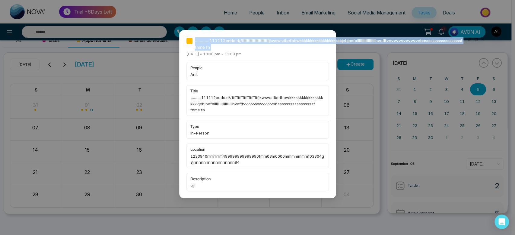
click at [333, 17] on div "............111112eddd.d//ffffffffffffffffffffffjkwswsdbefbbwkkkkkkkkkkkkkkkkkk…" at bounding box center [257, 117] width 515 height 235
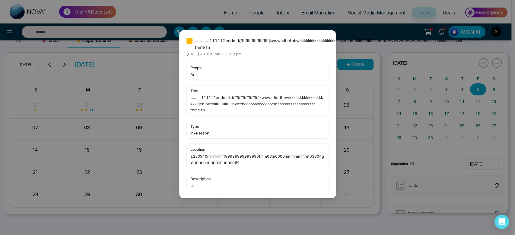
click at [407, 67] on div "............111112eddd.d//ffffffffffffffffffffffjkwswsdbefbbwkkkkkkkkkkkkkkkkkk…" at bounding box center [257, 117] width 515 height 235
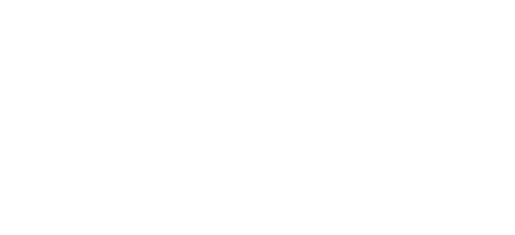
select select "*"
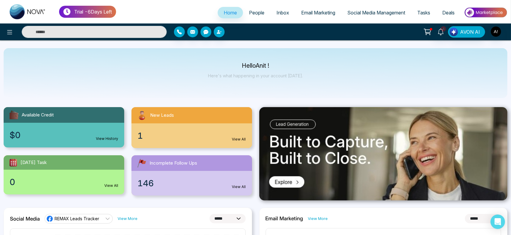
click at [254, 14] on span "People" at bounding box center [256, 13] width 15 height 6
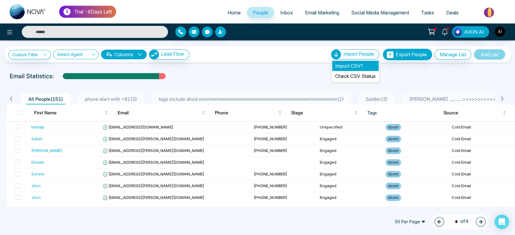
click at [353, 62] on li "Import CSV?" at bounding box center [355, 66] width 46 height 10
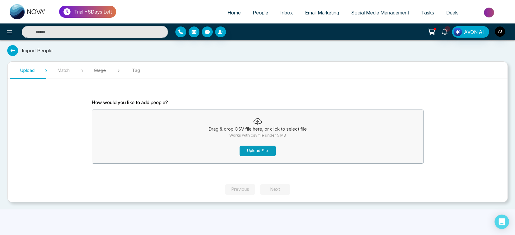
click at [260, 155] on button "Upload File" at bounding box center [257, 151] width 36 height 11
click at [257, 149] on button "Upload File" at bounding box center [257, 151] width 36 height 11
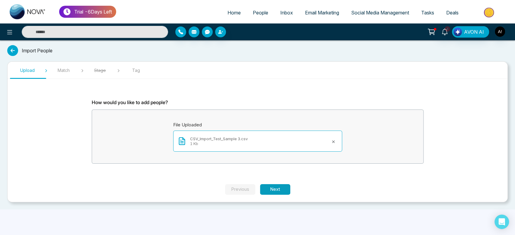
click at [282, 193] on button "Next" at bounding box center [275, 190] width 30 height 11
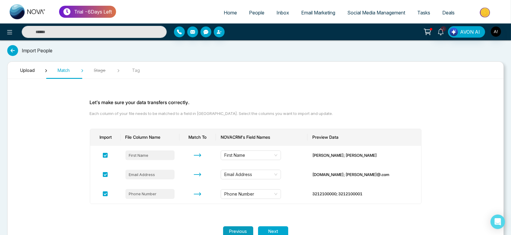
click at [234, 229] on button "Previous" at bounding box center [238, 232] width 30 height 11
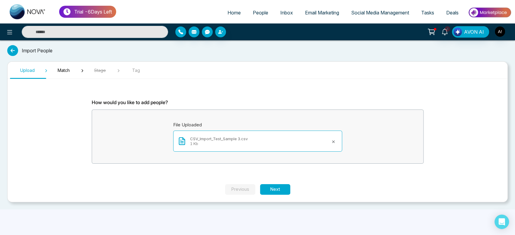
click at [335, 140] on icon at bounding box center [333, 142] width 5 height 5
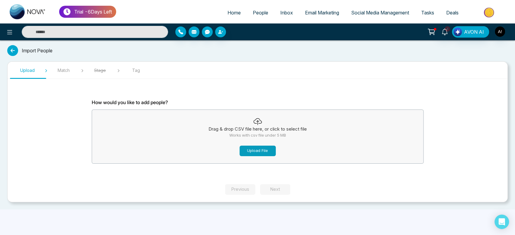
click at [264, 152] on button "Upload File" at bounding box center [257, 151] width 36 height 11
click at [258, 149] on button "Upload File" at bounding box center [257, 151] width 36 height 11
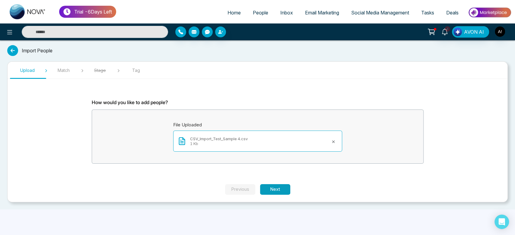
click at [273, 193] on button "Next" at bounding box center [275, 190] width 30 height 11
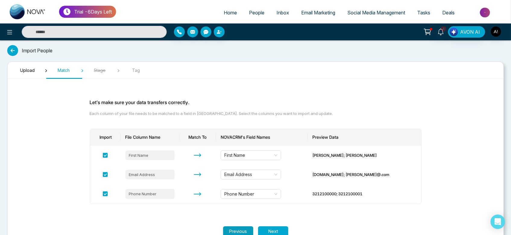
click at [242, 233] on button "Previous" at bounding box center [238, 232] width 30 height 11
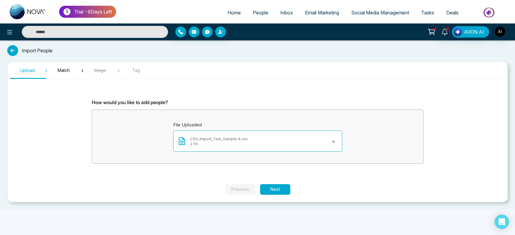
click at [332, 138] on button at bounding box center [333, 142] width 8 height 10
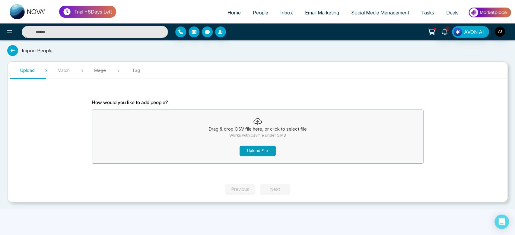
click at [262, 154] on button "Upload File" at bounding box center [257, 151] width 36 height 11
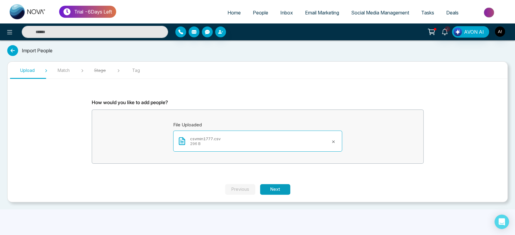
click at [269, 185] on button "Next" at bounding box center [275, 190] width 30 height 11
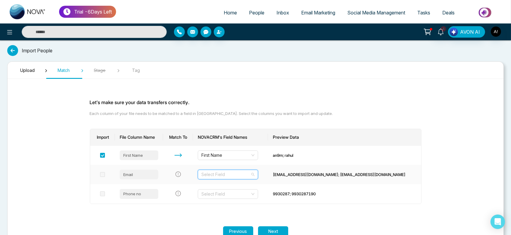
click at [250, 174] on input "search" at bounding box center [225, 174] width 49 height 9
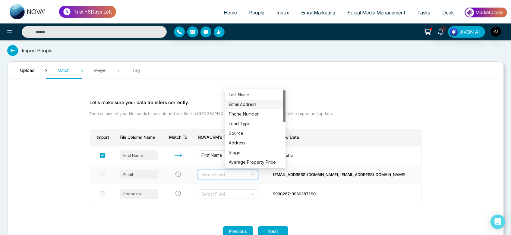
click at [245, 103] on div "Email Address" at bounding box center [255, 104] width 53 height 7
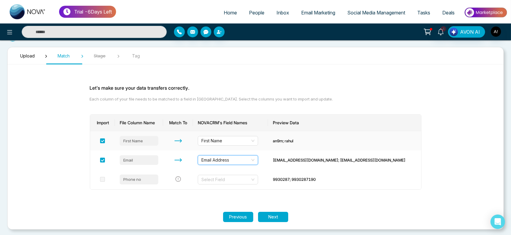
scroll to position [16, 0]
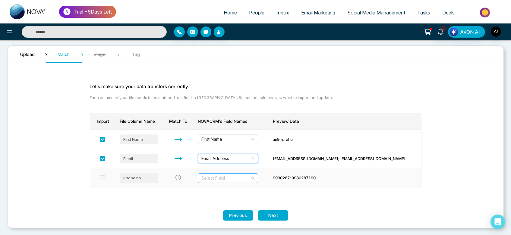
click at [250, 177] on input "search" at bounding box center [225, 178] width 49 height 9
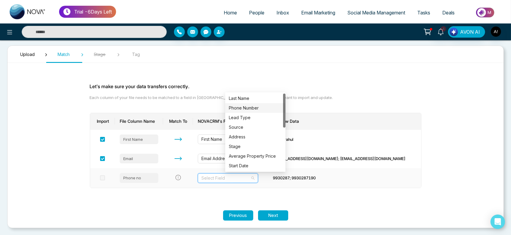
click at [255, 111] on div "Phone Number" at bounding box center [255, 108] width 53 height 7
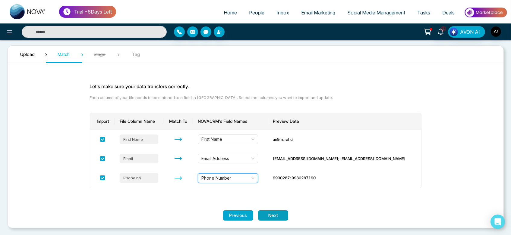
click at [275, 214] on button "Next" at bounding box center [273, 216] width 30 height 11
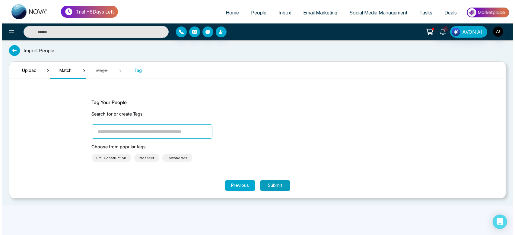
scroll to position [0, 0]
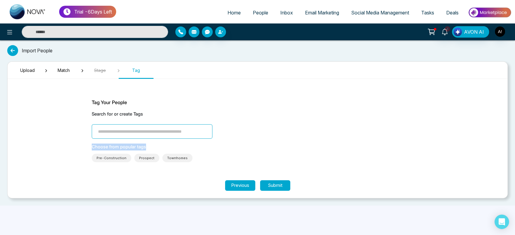
drag, startPoint x: 162, startPoint y: 144, endPoint x: 162, endPoint y: 134, distance: 9.7
click at [162, 134] on div "Tag Your People Search for or create Tags Choose from popular tags Pre-Construc…" at bounding box center [258, 131] width 332 height 64
click at [162, 134] on input "search" at bounding box center [152, 132] width 121 height 14
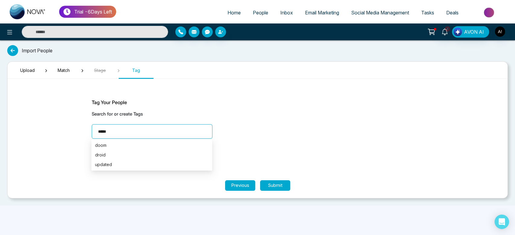
type input "******"
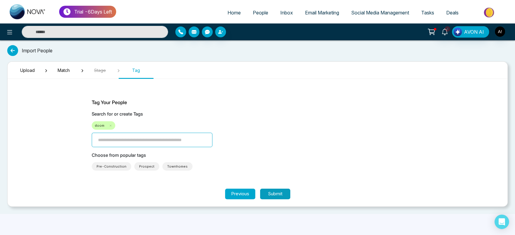
click at [270, 194] on button "Submit" at bounding box center [275, 194] width 30 height 11
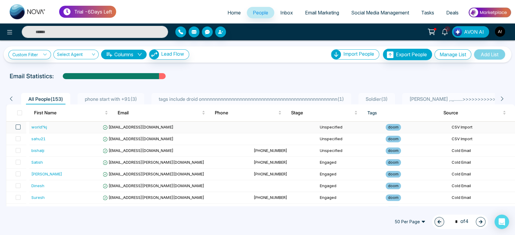
click at [19, 126] on span at bounding box center [18, 127] width 5 height 5
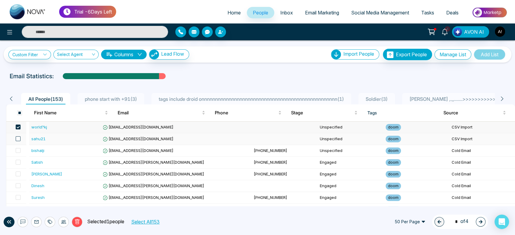
click at [19, 138] on span at bounding box center [18, 139] width 5 height 5
click at [75, 220] on icon at bounding box center [76, 221] width 5 height 5
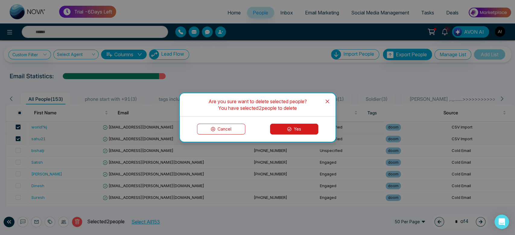
click at [329, 103] on icon "close" at bounding box center [327, 101] width 5 height 5
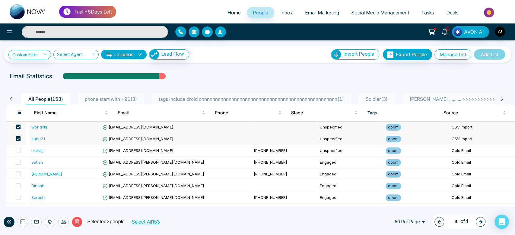
scroll to position [15, 0]
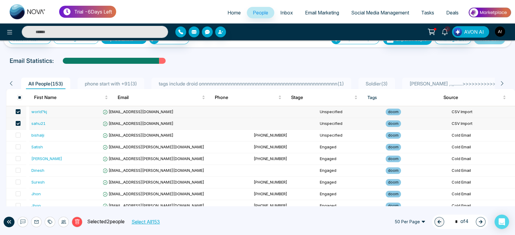
click at [249, 48] on div "Custom Filter Choose a filter Cancel Apply Select Agent Columns Lead Flow Impor…" at bounding box center [257, 123] width 515 height 166
click at [19, 111] on span at bounding box center [18, 111] width 5 height 5
click at [19, 121] on span at bounding box center [18, 123] width 5 height 5
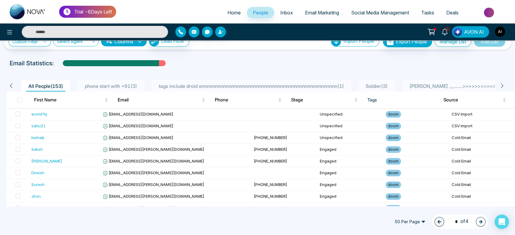
scroll to position [0, 0]
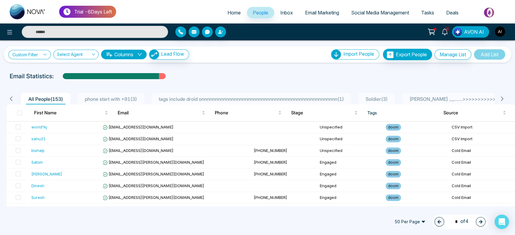
click at [30, 55] on link "Custom Filter" at bounding box center [29, 54] width 43 height 9
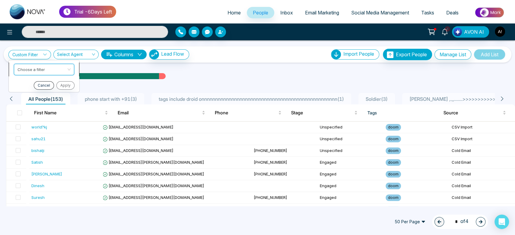
click at [36, 67] on input "search" at bounding box center [41, 68] width 49 height 9
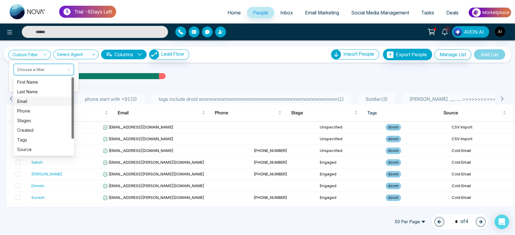
click at [41, 103] on div "Email" at bounding box center [43, 101] width 53 height 7
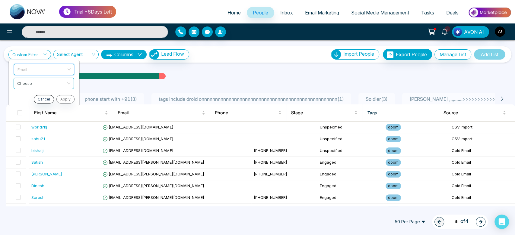
click at [43, 69] on span "Email" at bounding box center [43, 69] width 53 height 11
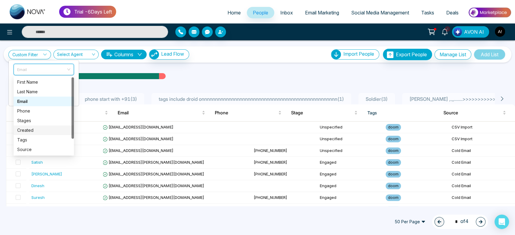
click at [42, 126] on div "Created" at bounding box center [44, 131] width 60 height 10
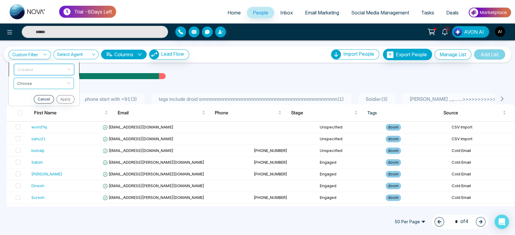
click at [40, 72] on span "Created" at bounding box center [43, 69] width 53 height 11
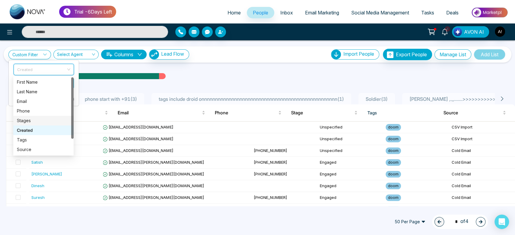
click at [36, 120] on div "Stages" at bounding box center [43, 121] width 53 height 7
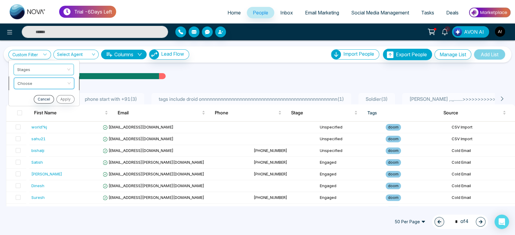
click at [41, 84] on input "search" at bounding box center [41, 82] width 49 height 9
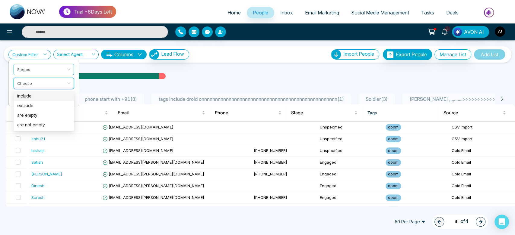
click at [41, 97] on div "include" at bounding box center [43, 96] width 53 height 7
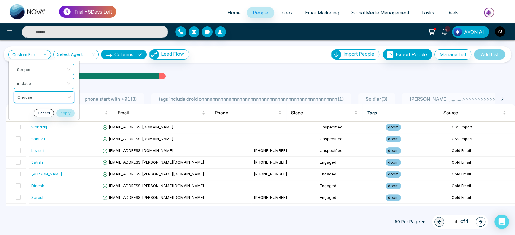
click at [40, 96] on input "search" at bounding box center [41, 96] width 49 height 9
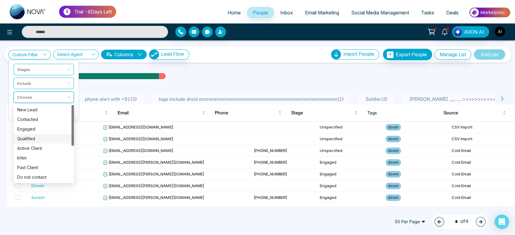
click at [39, 137] on div "Qualified" at bounding box center [43, 139] width 53 height 7
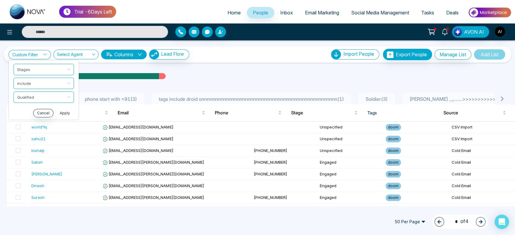
click at [62, 112] on button "Apply" at bounding box center [65, 113] width 18 height 8
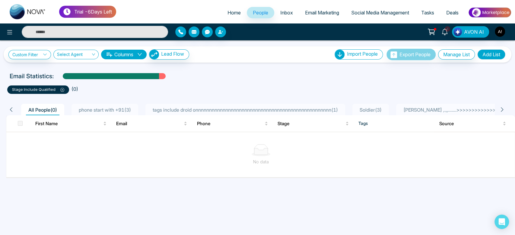
click at [61, 90] on icon at bounding box center [62, 90] width 4 height 4
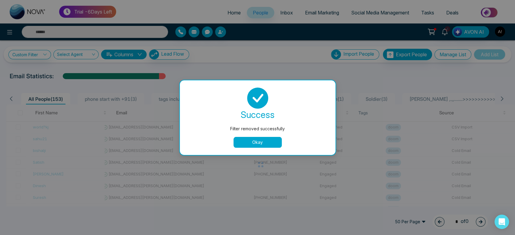
click at [251, 142] on button "Okay" at bounding box center [257, 142] width 48 height 11
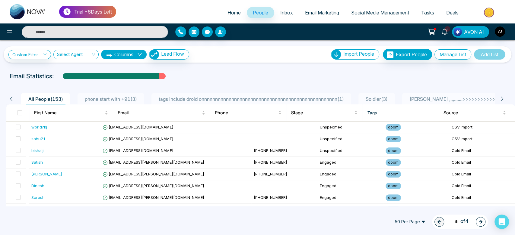
click at [51, 79] on p "Email Statistics:" at bounding box center [32, 76] width 44 height 9
drag, startPoint x: 53, startPoint y: 78, endPoint x: 8, endPoint y: 82, distance: 45.6
click at [8, 82] on div "Custom Filter Choose a filter Cancel Apply Select Agent Columns Lead Flow Impor…" at bounding box center [257, 123] width 515 height 166
drag, startPoint x: 11, startPoint y: 80, endPoint x: 50, endPoint y: 79, distance: 39.2
click at [50, 79] on p "Email Statistics:" at bounding box center [32, 76] width 44 height 9
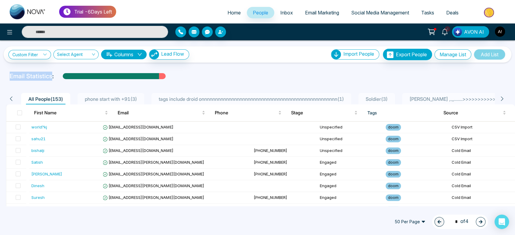
click at [50, 79] on p "Email Statistics:" at bounding box center [32, 76] width 44 height 9
drag, startPoint x: 54, startPoint y: 79, endPoint x: 3, endPoint y: 81, distance: 50.7
click at [3, 81] on div "Custom Filter Choose a filter Cancel Apply Select Agent Columns Lead Flow Impor…" at bounding box center [257, 123] width 515 height 166
click at [242, 74] on div "Email Statistics:" at bounding box center [257, 76] width 495 height 9
drag, startPoint x: 110, startPoint y: 130, endPoint x: 168, endPoint y: 130, distance: 57.9
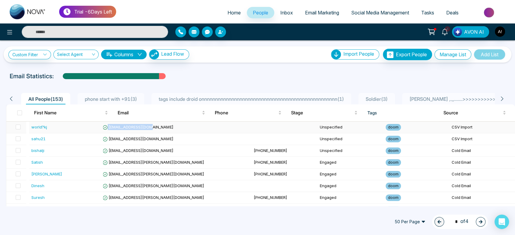
click at [168, 130] on tr "world?kj jkminedu34@gmail.co Unspecified doom CSV Import" at bounding box center [260, 128] width 508 height 12
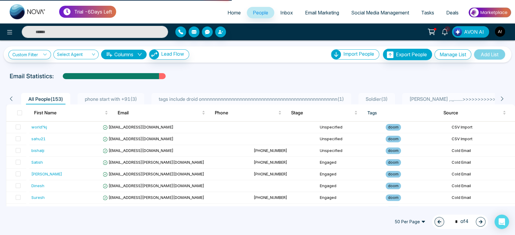
click at [201, 66] on div "Custom Filter Choose a filter Cancel Apply Select Agent Columns Lead Flow Impor…" at bounding box center [257, 123] width 515 height 166
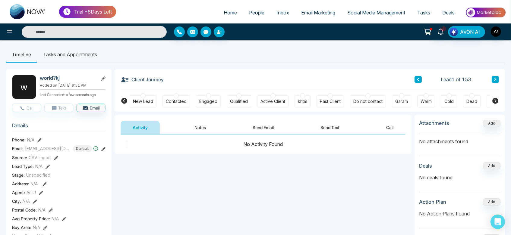
scroll to position [0, 86]
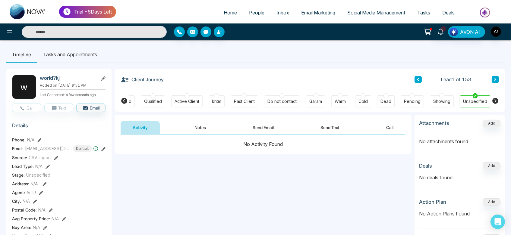
click at [416, 9] on link "Tasks" at bounding box center [423, 12] width 25 height 11
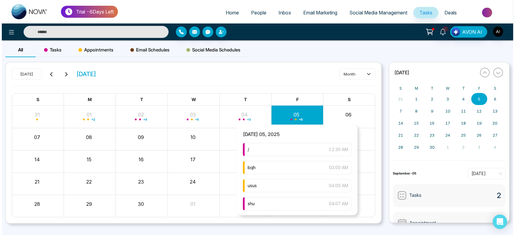
scroll to position [55, 0]
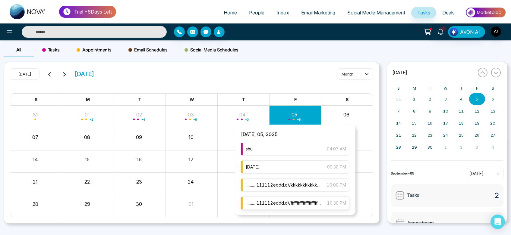
click at [257, 204] on span "............111112eddd.d//ffffffffffffffffffffffjkwswsdbefbbwkkkkkkkkkkkkkkkkkk…" at bounding box center [283, 203] width 75 height 7
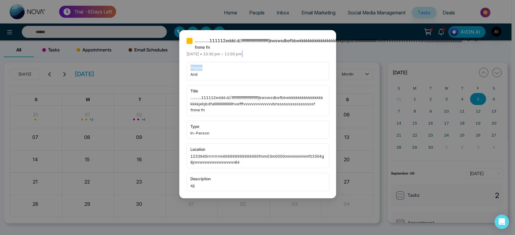
drag, startPoint x: 241, startPoint y: 55, endPoint x: 286, endPoint y: 59, distance: 44.8
click at [286, 59] on div "............111112eddd.d//ffffffffffffffffffffffjkwswsdbefbbwkkkkkkkkkkkkkkkkkk…" at bounding box center [257, 114] width 142 height 154
click at [313, 36] on div "............111112eddd.d//ffffffffffffffffffffffjkwswsdbefbbwkkkkkkkkkkkkkkkkkk…" at bounding box center [257, 114] width 157 height 169
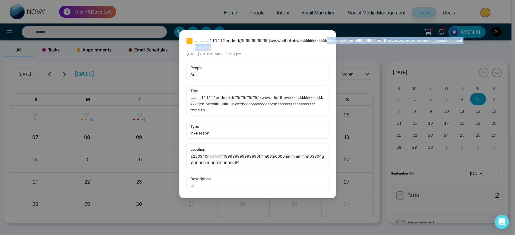
drag, startPoint x: 330, startPoint y: 42, endPoint x: 484, endPoint y: 39, distance: 155.0
click at [329, 39] on div "............111112eddd.d//ffffffffffffffffffffffjkwswsdbefbbwkkkkkkkkkkkkkkkkkk…" at bounding box center [257, 43] width 142 height 13
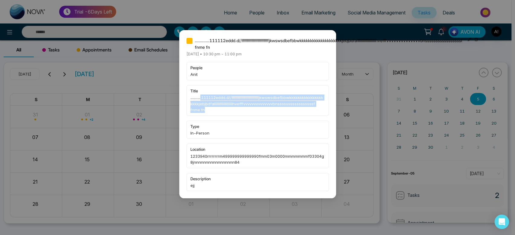
drag, startPoint x: 201, startPoint y: 96, endPoint x: 215, endPoint y: 110, distance: 20.0
click at [215, 110] on span "............111112eddd.d//ffffffffffffffffffffffjkwswsdbefbbwkkkkkkkkkkkkkkkkkk…" at bounding box center [257, 104] width 134 height 18
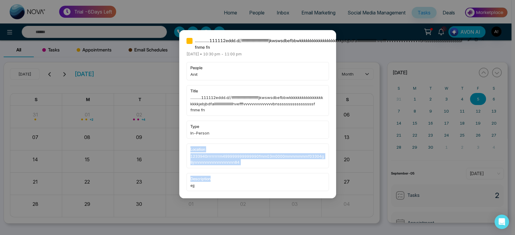
drag, startPoint x: 185, startPoint y: 147, endPoint x: 263, endPoint y: 172, distance: 82.5
click at [263, 172] on div "............111112eddd.d//ffffffffffffffffffffffjkwswsdbefbbwkkkkkkkkkkkkkkkkkk…" at bounding box center [257, 114] width 157 height 169
click at [258, 163] on span "1233940rrrrrrrrm499999999999990fmm03m0000mmmmmmmf03304g8jnnnnnnnnnnnnnnnnn84" at bounding box center [257, 159] width 134 height 12
drag, startPoint x: 258, startPoint y: 163, endPoint x: 185, endPoint y: 153, distance: 73.3
click at [185, 153] on div "............111112eddd.d//ffffffffffffffffffffffjkwswsdbefbbwkkkkkkkkkkkkkkkkkk…" at bounding box center [257, 114] width 157 height 169
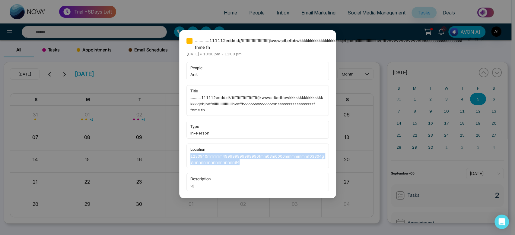
click at [185, 153] on div "............111112eddd.d//ffffffffffffffffffffffjkwswsdbefbbwkkkkkkkkkkkkkkkkkk…" at bounding box center [257, 114] width 157 height 169
drag, startPoint x: 185, startPoint y: 153, endPoint x: 258, endPoint y: 162, distance: 72.9
click at [258, 162] on div "............111112eddd.d//ffffffffffffffffffffffjkwswsdbefbbwkkkkkkkkkkkkkkkkkk…" at bounding box center [257, 114] width 157 height 169
click at [258, 162] on span "1233940rrrrrrrrm499999999999990fmm03m0000mmmmmmmf03304g8jnnnnnnnnnnnnnnnnn84" at bounding box center [257, 159] width 134 height 12
drag, startPoint x: 247, startPoint y: 162, endPoint x: 188, endPoint y: 156, distance: 59.4
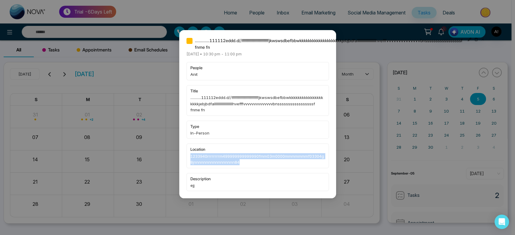
click at [188, 156] on div "location 1233940rrrrrrrrm499999999999990fmm03m0000mmmmmmmf03304g8jnnnnnnnnnnnnn…" at bounding box center [257, 156] width 142 height 24
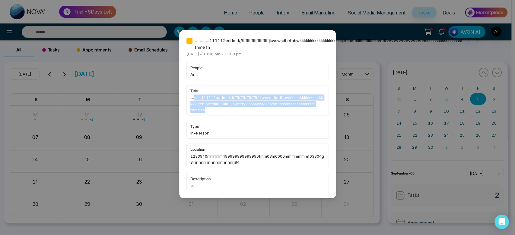
drag, startPoint x: 194, startPoint y: 96, endPoint x: 220, endPoint y: 114, distance: 32.2
click at [220, 114] on div "title ............111112eddd.d//ffffffffffffffffffffffjkwswsdbefbbwkkkkkkkkkkkk…" at bounding box center [257, 100] width 142 height 31
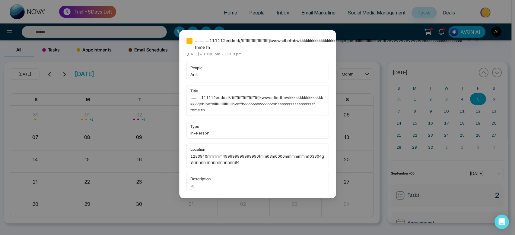
click at [292, 53] on div "............111112eddd.d//ffffffffffffffffffffffjkwswsdbefbbwkkkkkkkkkkkkkkkkkk…" at bounding box center [257, 114] width 142 height 154
drag, startPoint x: 237, startPoint y: 52, endPoint x: 295, endPoint y: 58, distance: 58.4
click at [295, 58] on div "............111112eddd.d//ffffffffffffffffffffffjkwswsdbefbbwkkkkkkkkkkkkkkkkkk…" at bounding box center [257, 114] width 142 height 154
click at [298, 60] on div "............111112eddd.d//ffffffffffffffffffffffjkwswsdbefbbwkkkkkkkkkkkkkkkkkk…" at bounding box center [257, 114] width 142 height 154
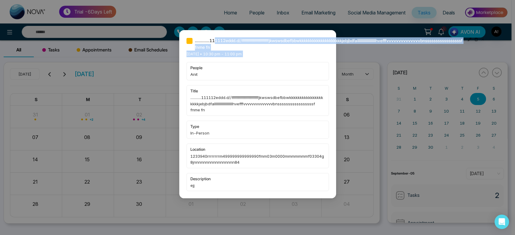
drag, startPoint x: 73, startPoint y: 61, endPoint x: 222, endPoint y: 11, distance: 157.2
click at [222, 11] on div "............111112eddd.d//ffffffffffffffffffffffjkwswsdbefbbwkkkkkkkkkkkkkkkkkk…" at bounding box center [257, 117] width 515 height 235
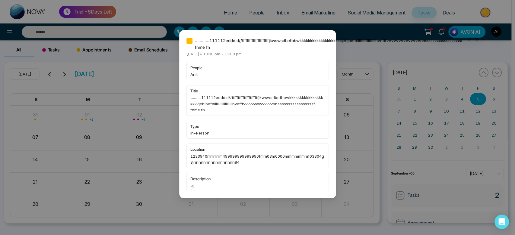
click at [254, 11] on div "............111112eddd.d//ffffffffffffffffffffffjkwswsdbefbbwkkkkkkkkkkkkkkkkkk…" at bounding box center [257, 117] width 515 height 235
click at [221, 17] on div "............111112eddd.d//ffffffffffffffffffffffjkwswsdbefbbwkkkkkkkkkkkkkkkkkk…" at bounding box center [257, 117] width 515 height 235
click at [283, 13] on div "............111112eddd.d//ffffffffffffffffffffffjkwswsdbefbbwkkkkkkkkkkkkkkkkkk…" at bounding box center [257, 117] width 515 height 235
click at [392, 14] on div "............111112eddd.d//ffffffffffffffffffffffjkwswsdbefbbwkkkkkkkkkkkkkkkkkk…" at bounding box center [257, 117] width 515 height 235
